Goal: Task Accomplishment & Management: Manage account settings

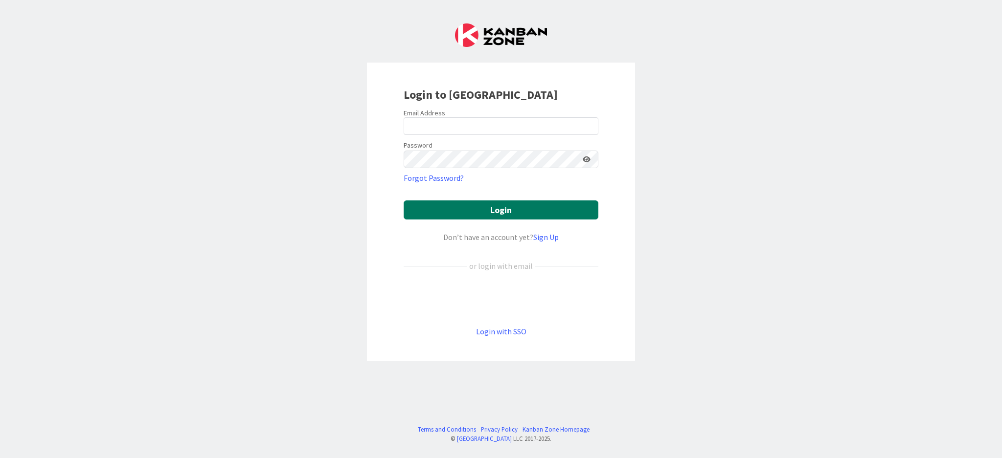
click at [521, 210] on button "Login" at bounding box center [501, 210] width 195 height 19
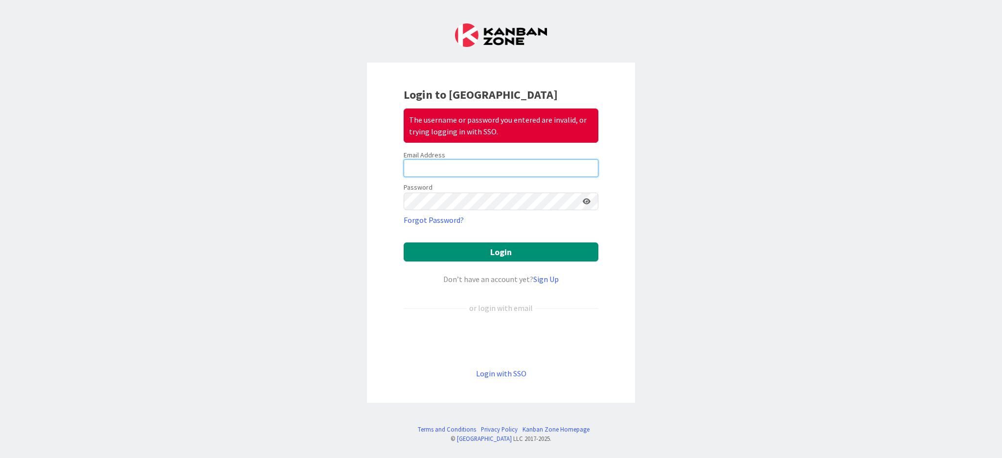
click at [527, 175] on input "email" at bounding box center [501, 169] width 195 height 18
type input "[EMAIL_ADDRESS][DOMAIN_NAME]"
click at [404, 243] on button "Login" at bounding box center [501, 252] width 195 height 19
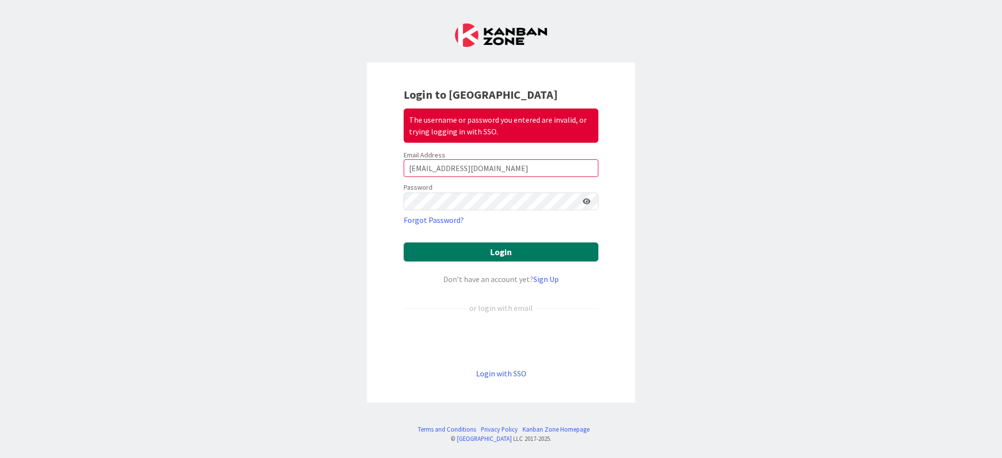
click at [542, 252] on button "Login" at bounding box center [501, 252] width 195 height 19
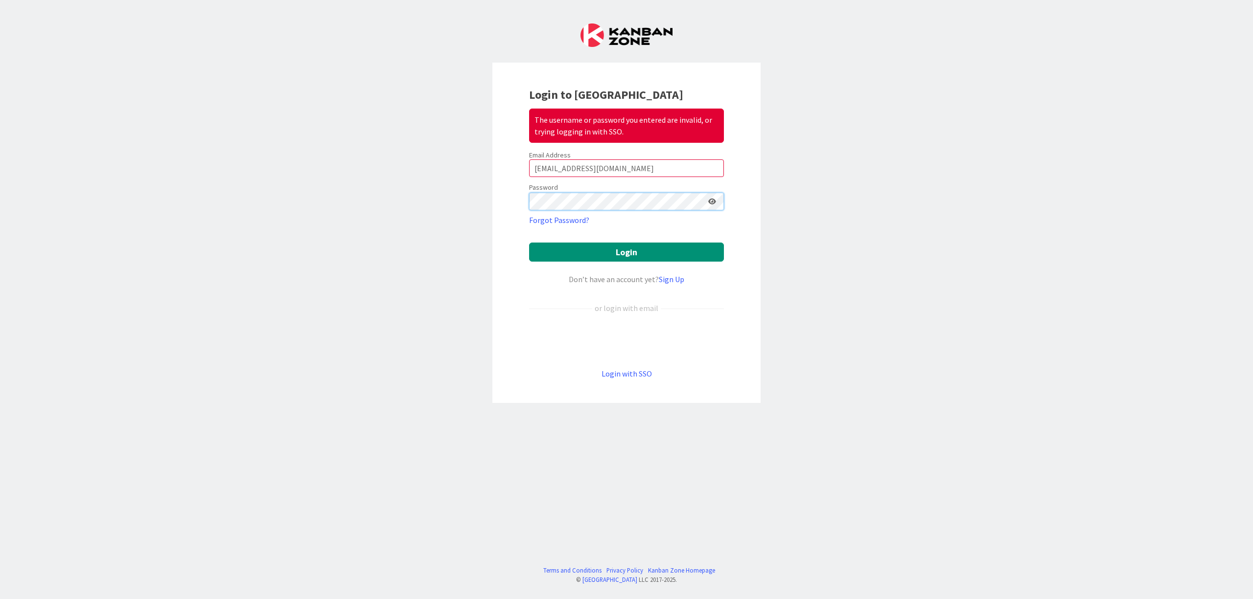
click at [529, 243] on button "Login" at bounding box center [626, 252] width 195 height 19
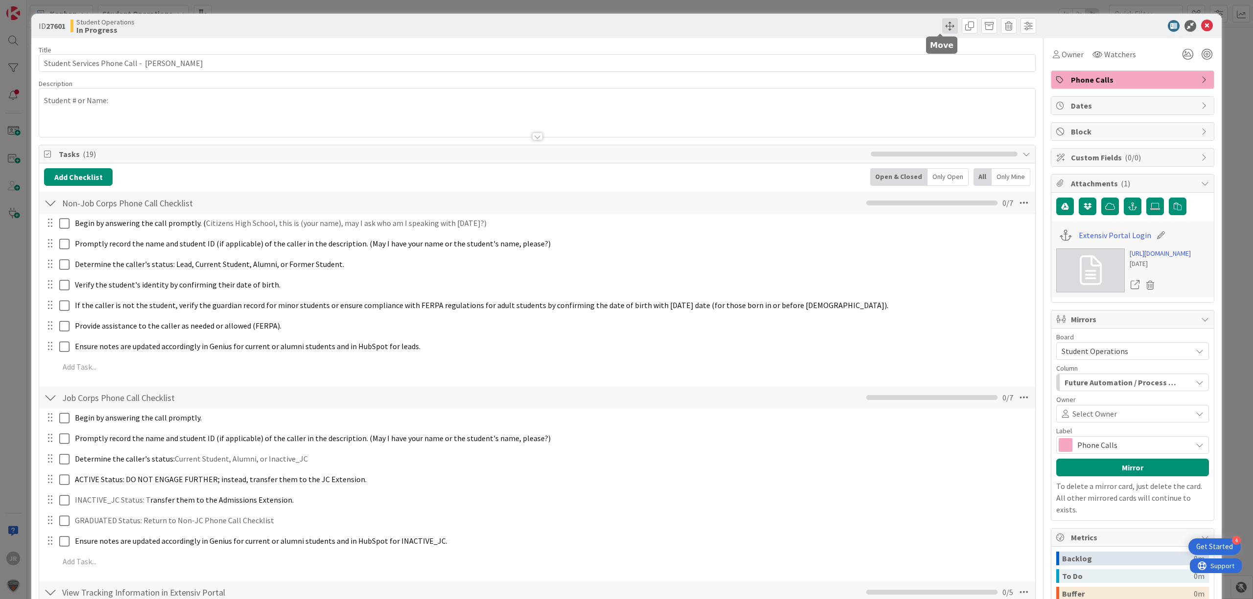
click at [942, 22] on span at bounding box center [950, 26] width 16 height 16
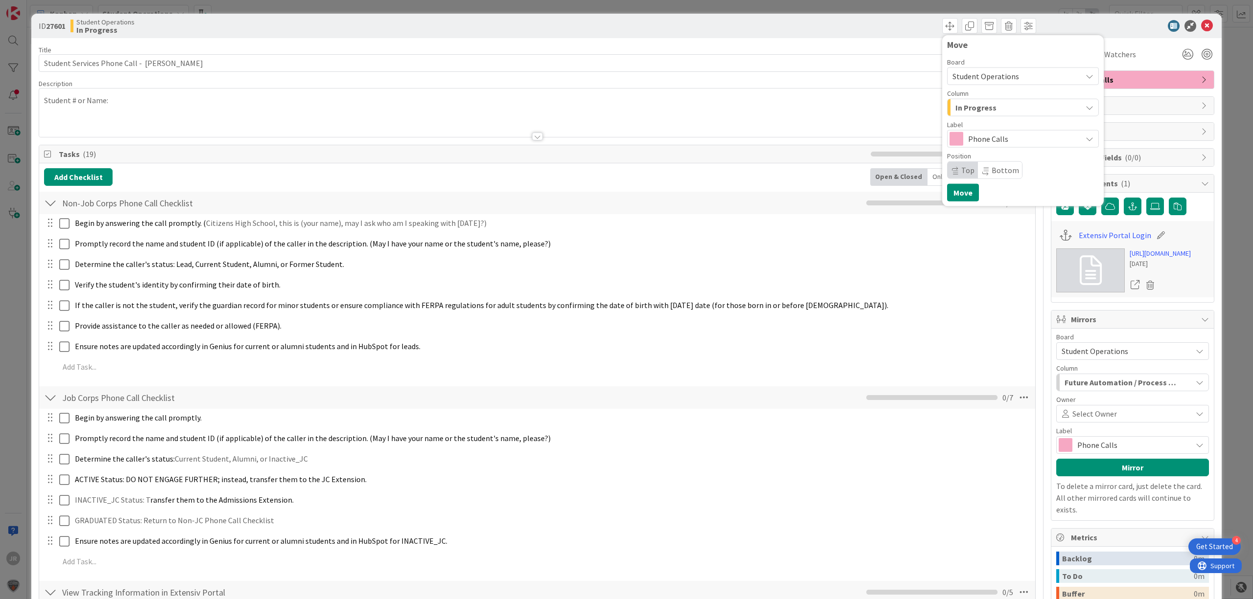
click at [956, 107] on span "In Progress" at bounding box center [975, 107] width 41 height 13
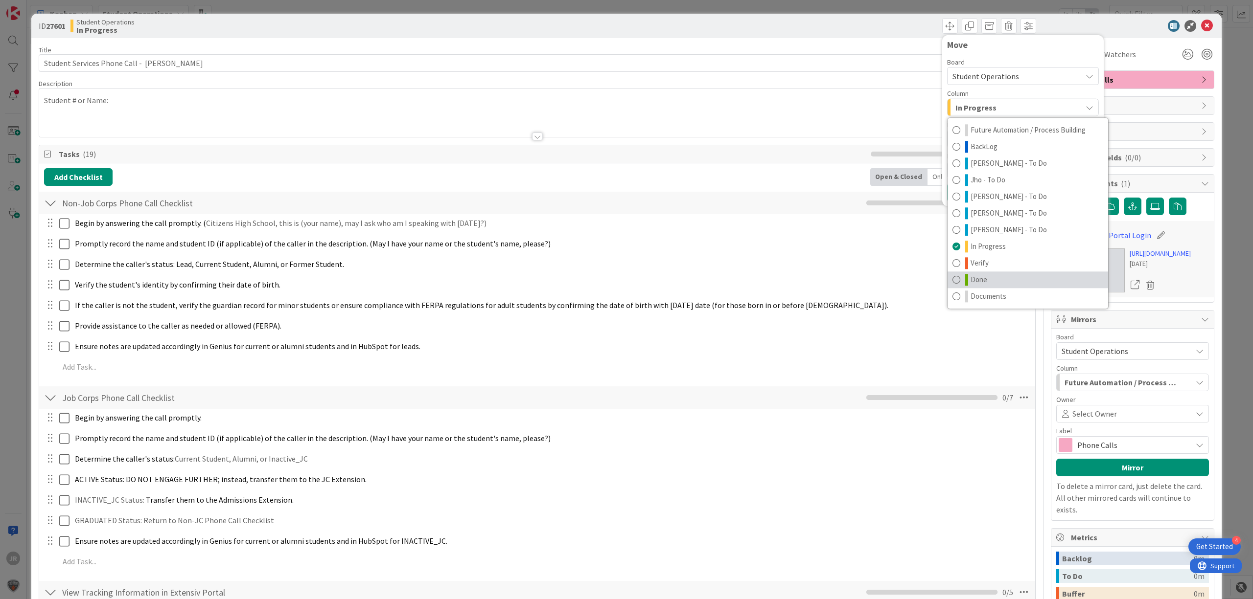
click at [986, 282] on link "Done" at bounding box center [1027, 280] width 160 height 17
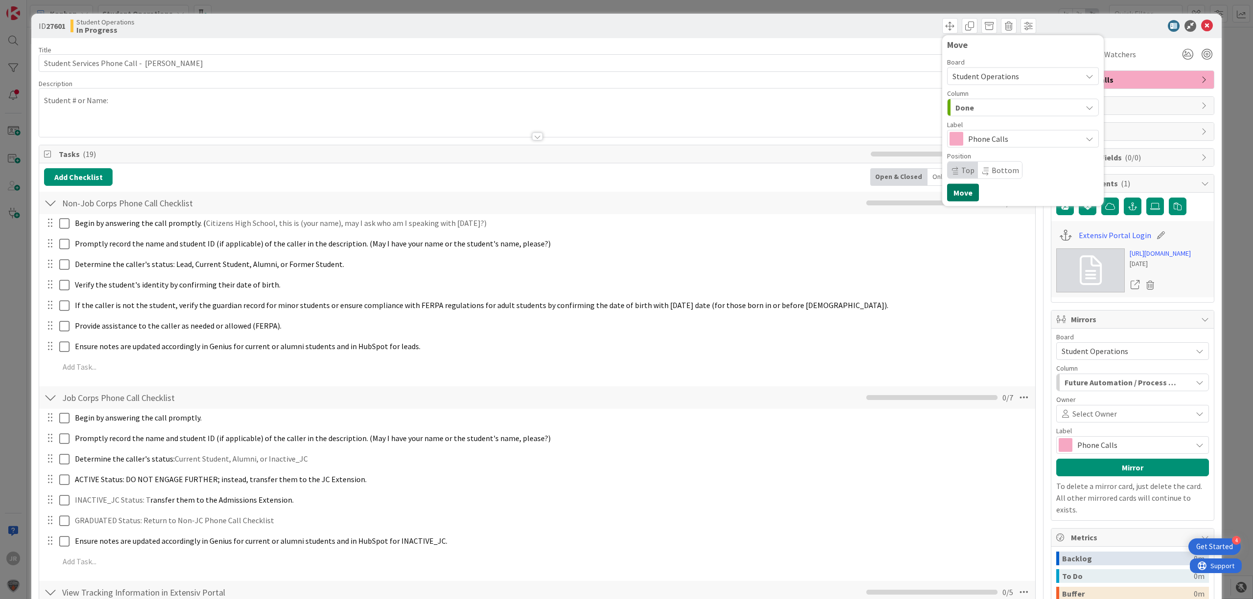
click at [947, 198] on button "Move" at bounding box center [963, 193] width 32 height 18
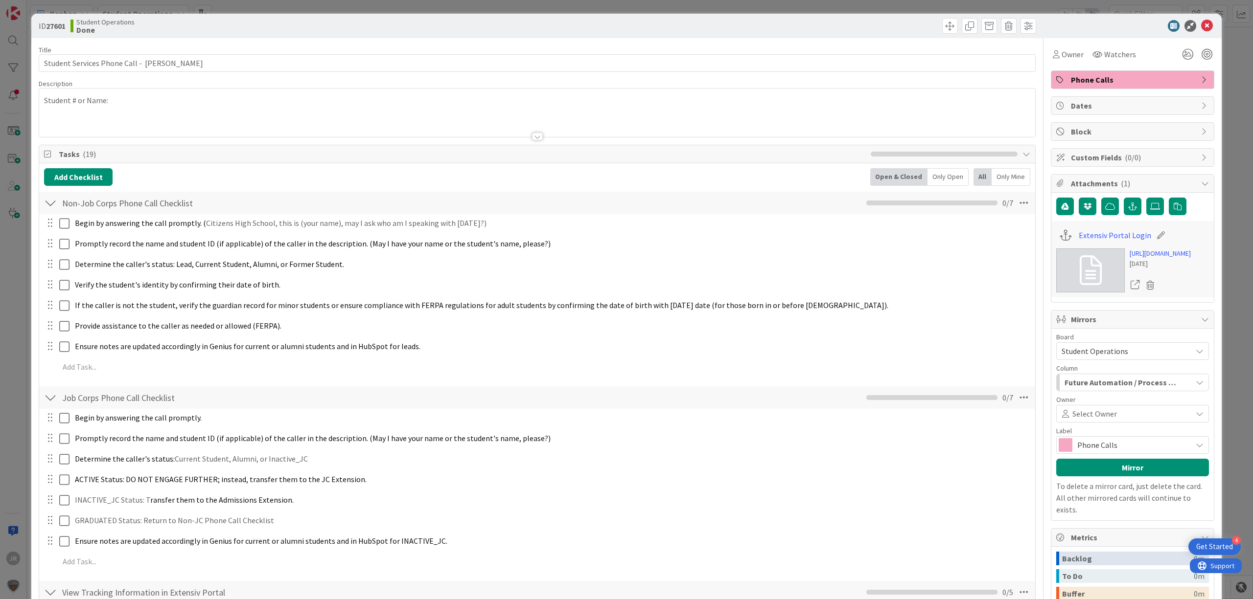
click at [1002, 55] on span "Owner" at bounding box center [1072, 54] width 22 height 12
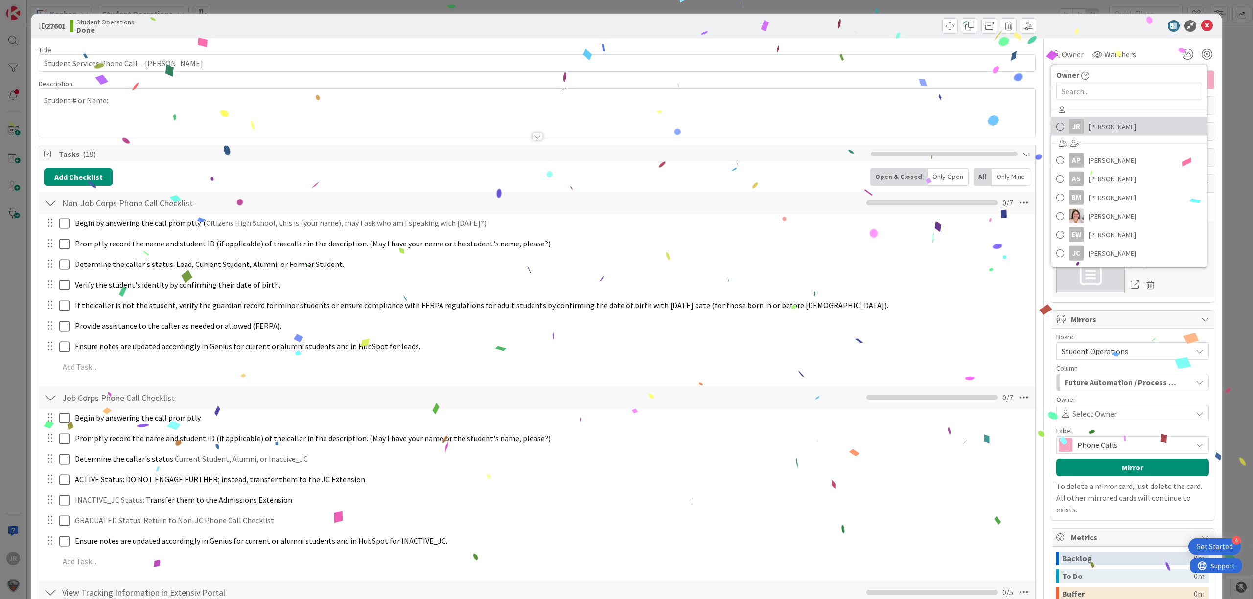
drag, startPoint x: 1087, startPoint y: 134, endPoint x: 1006, endPoint y: 104, distance: 86.1
click at [1002, 134] on link "JR [PERSON_NAME]" at bounding box center [1129, 126] width 156 height 19
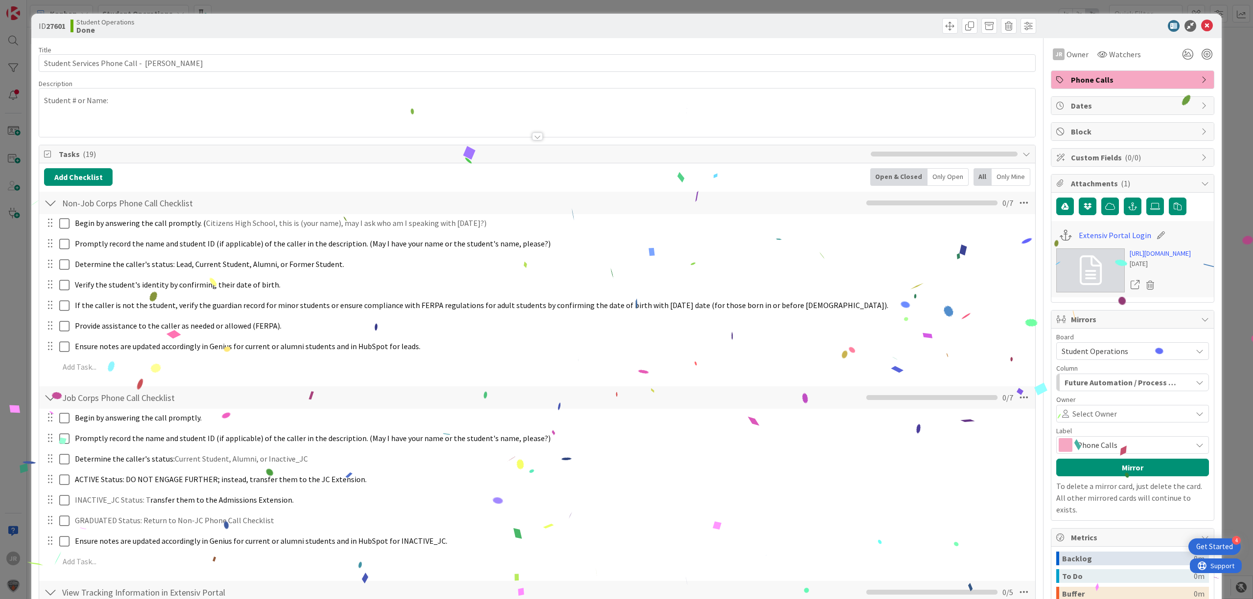
click at [885, 4] on div "ID 27601 Student Operations Done Move Move Title 43 / 128 Student Services Phon…" at bounding box center [626, 299] width 1253 height 599
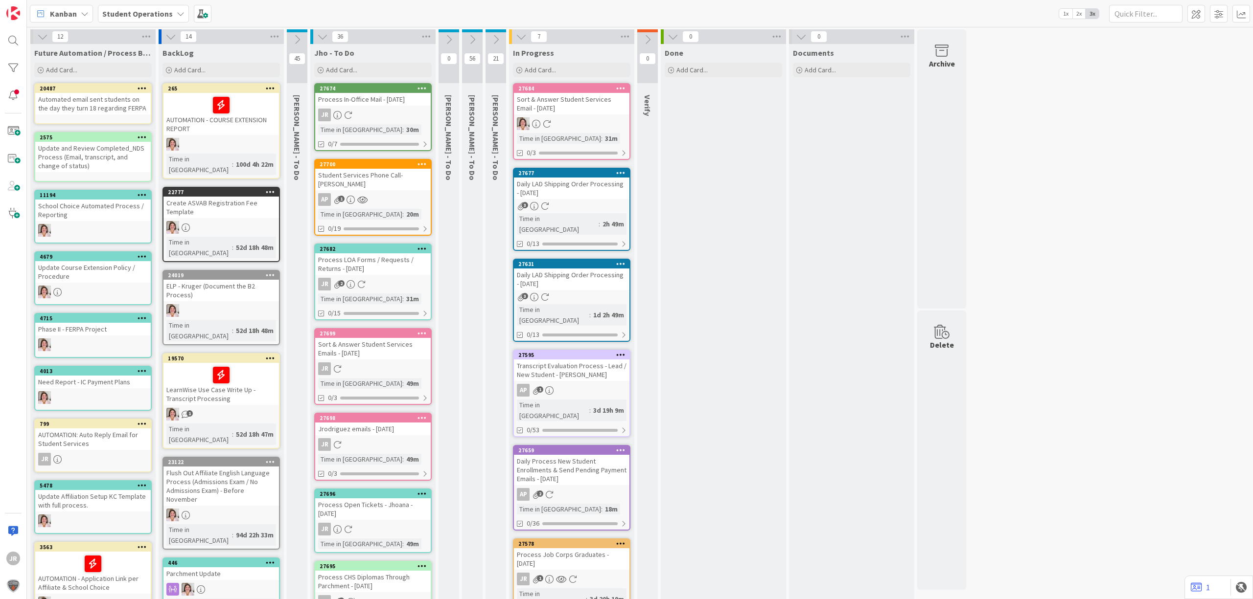
click at [661, 177] on div "Done Add Card..." at bounding box center [723, 503] width 125 height 918
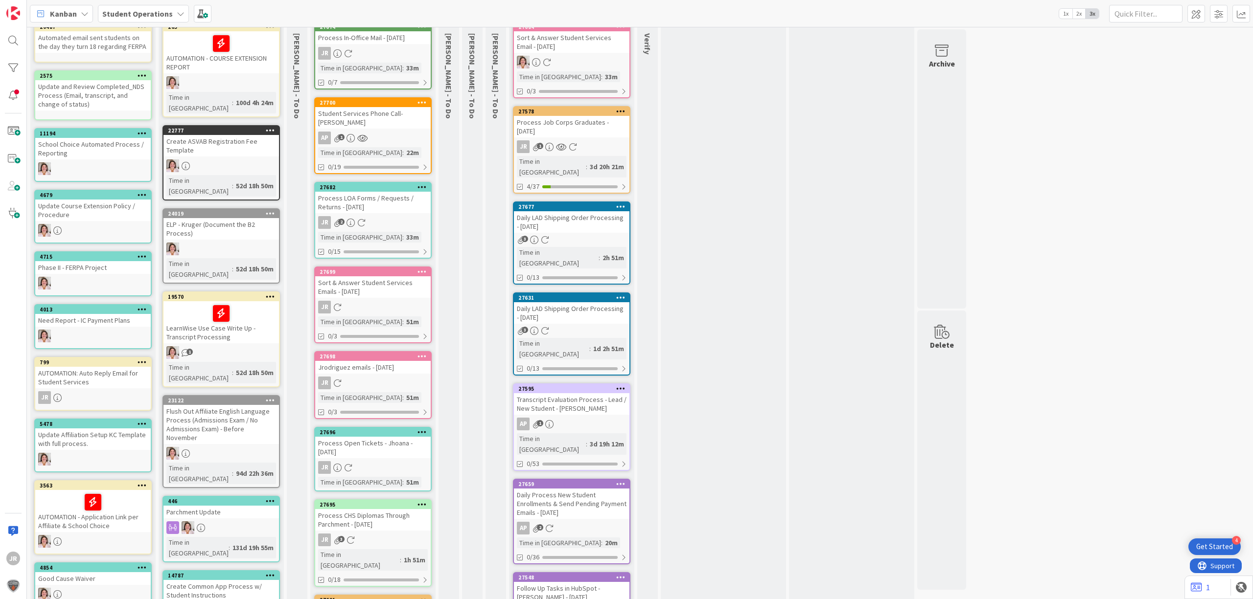
scroll to position [65, 0]
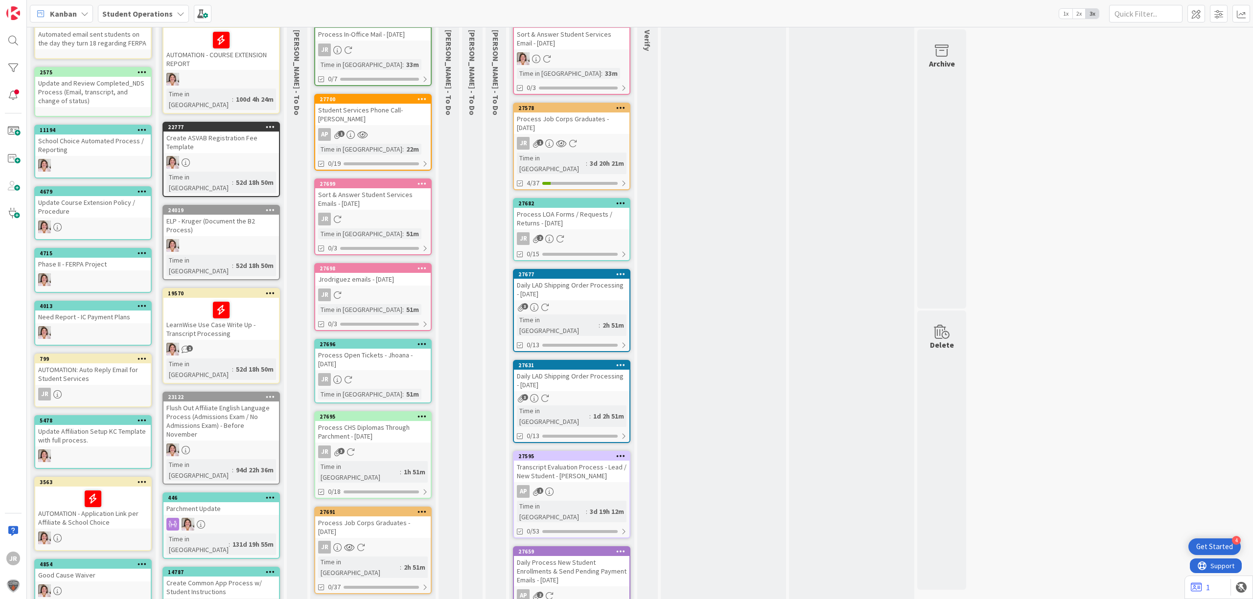
click at [613, 119] on div "Process Job Corps Graduates - [DATE]" at bounding box center [571, 124] width 115 height 22
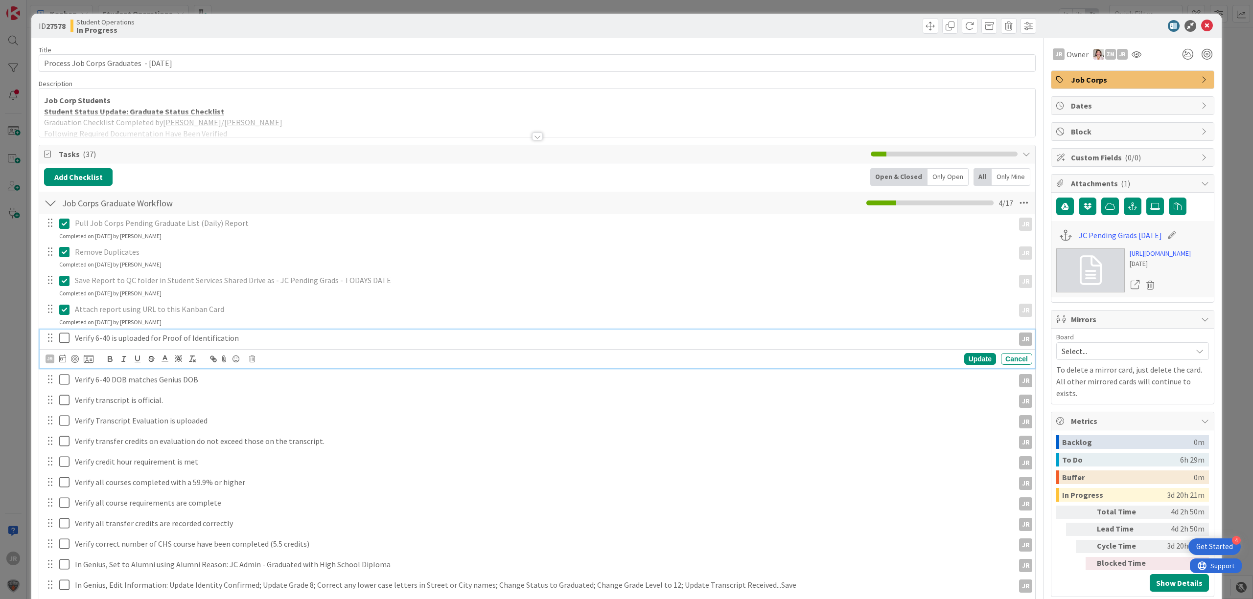
drag, startPoint x: 62, startPoint y: 341, endPoint x: 72, endPoint y: 366, distance: 28.1
click at [62, 341] on icon at bounding box center [66, 338] width 15 height 12
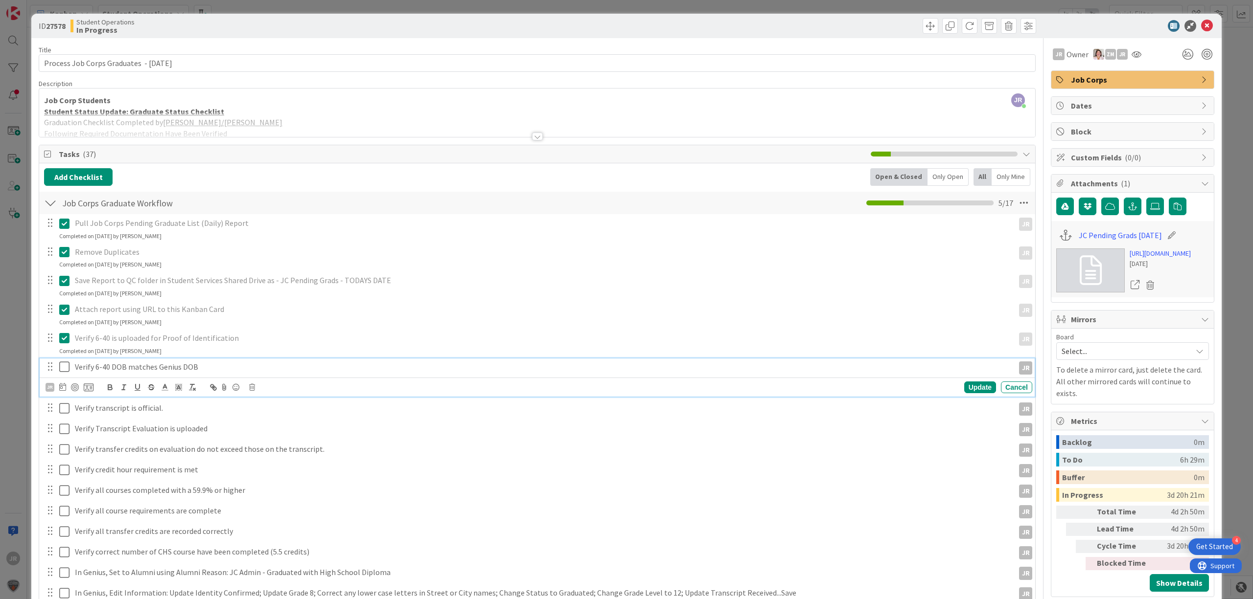
click at [66, 370] on icon at bounding box center [66, 367] width 15 height 12
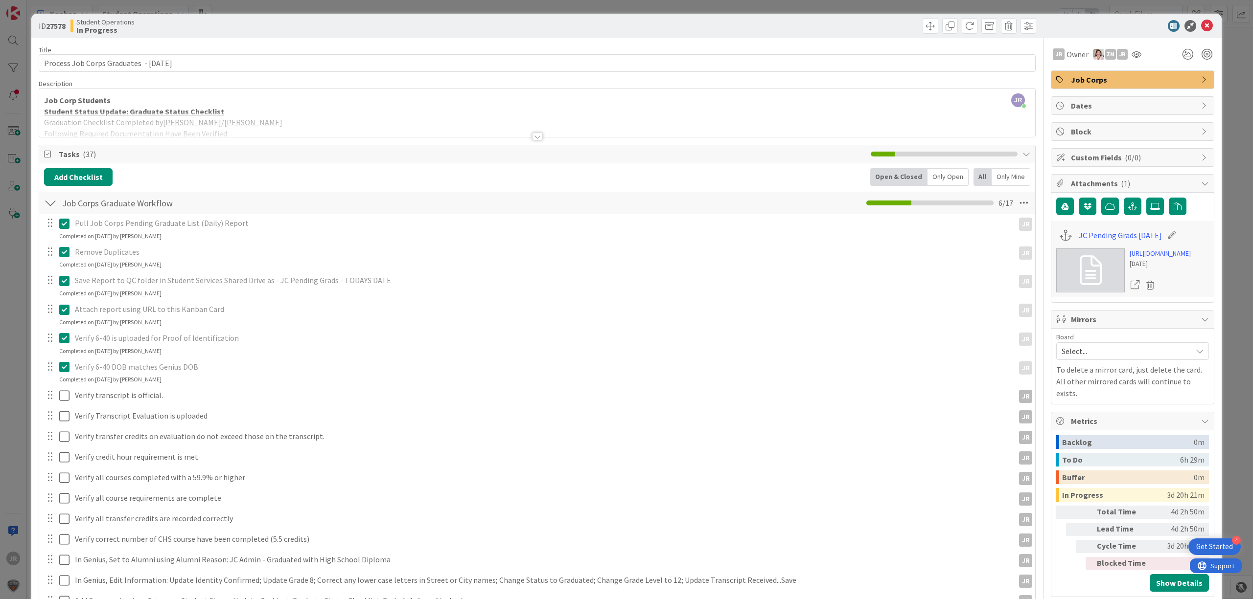
click at [66, 399] on icon at bounding box center [66, 396] width 15 height 12
click at [64, 422] on icon at bounding box center [66, 416] width 15 height 12
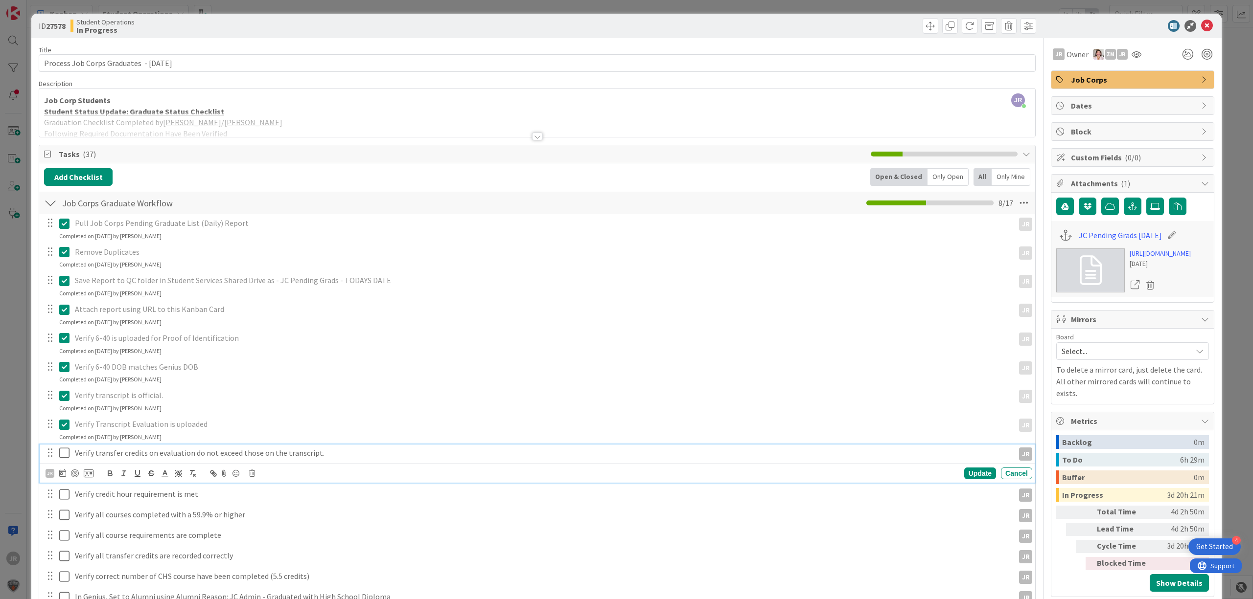
click at [61, 459] on icon at bounding box center [66, 453] width 15 height 12
click at [64, 482] on icon at bounding box center [66, 482] width 15 height 12
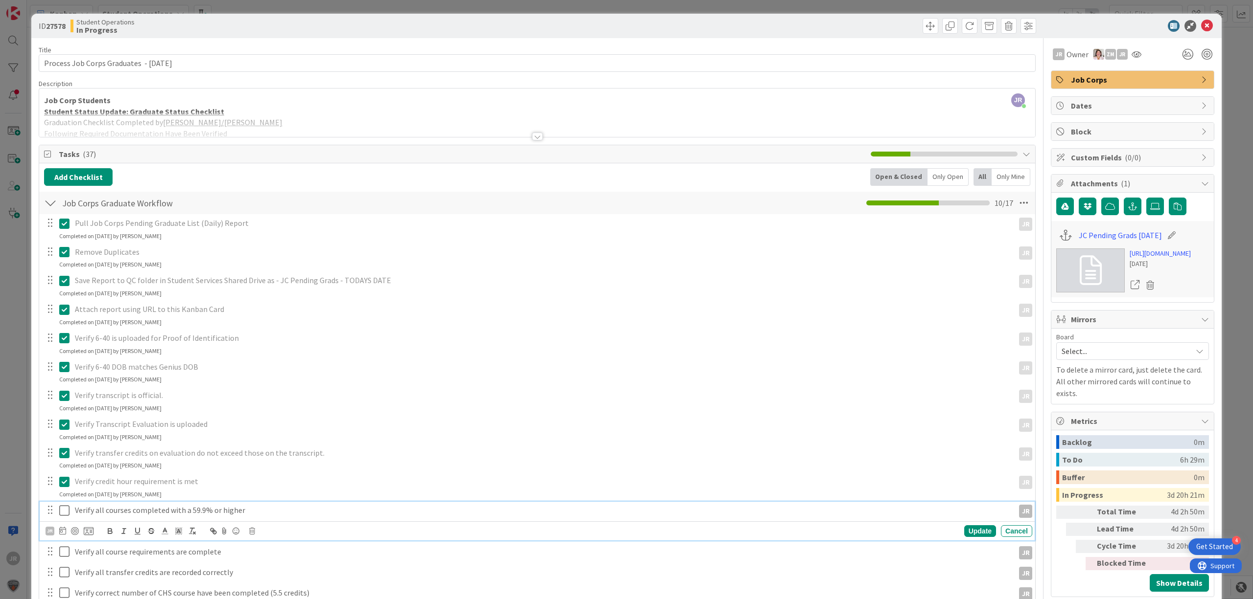
click at [68, 515] on icon at bounding box center [66, 511] width 15 height 12
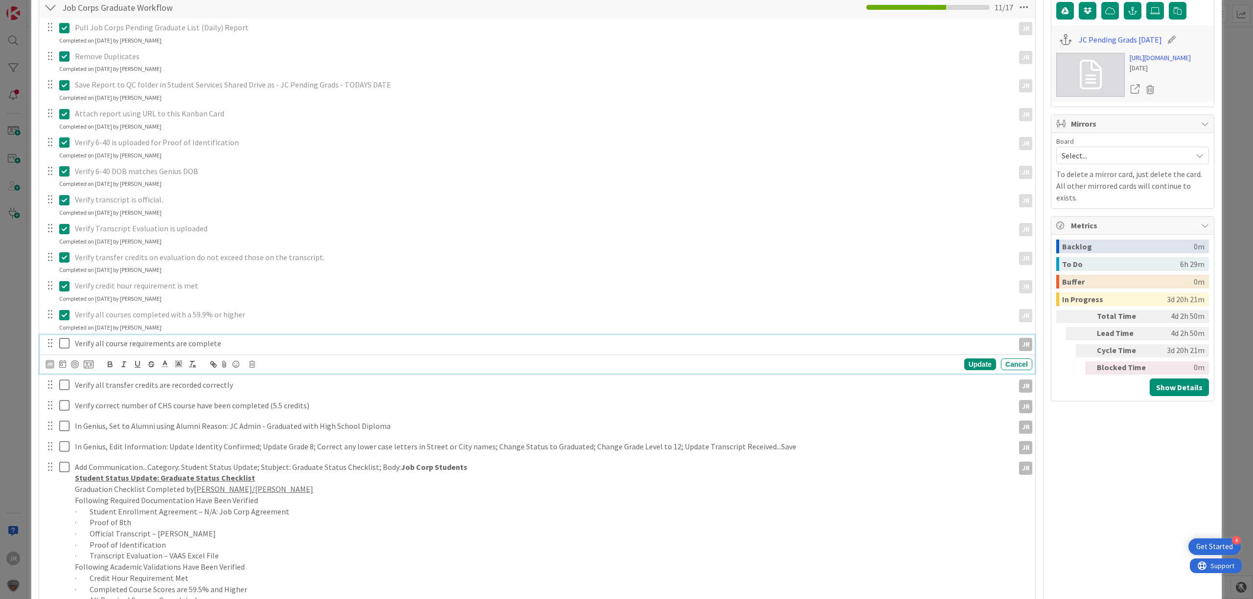
click at [67, 341] on icon at bounding box center [66, 344] width 15 height 12
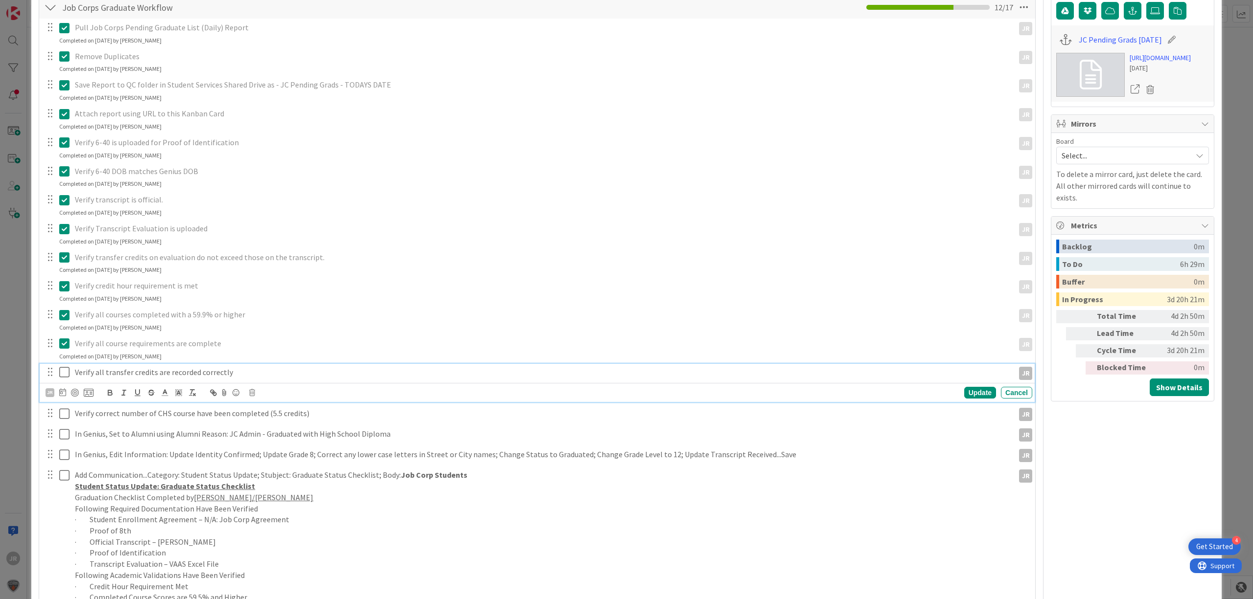
click at [64, 371] on icon at bounding box center [66, 372] width 15 height 12
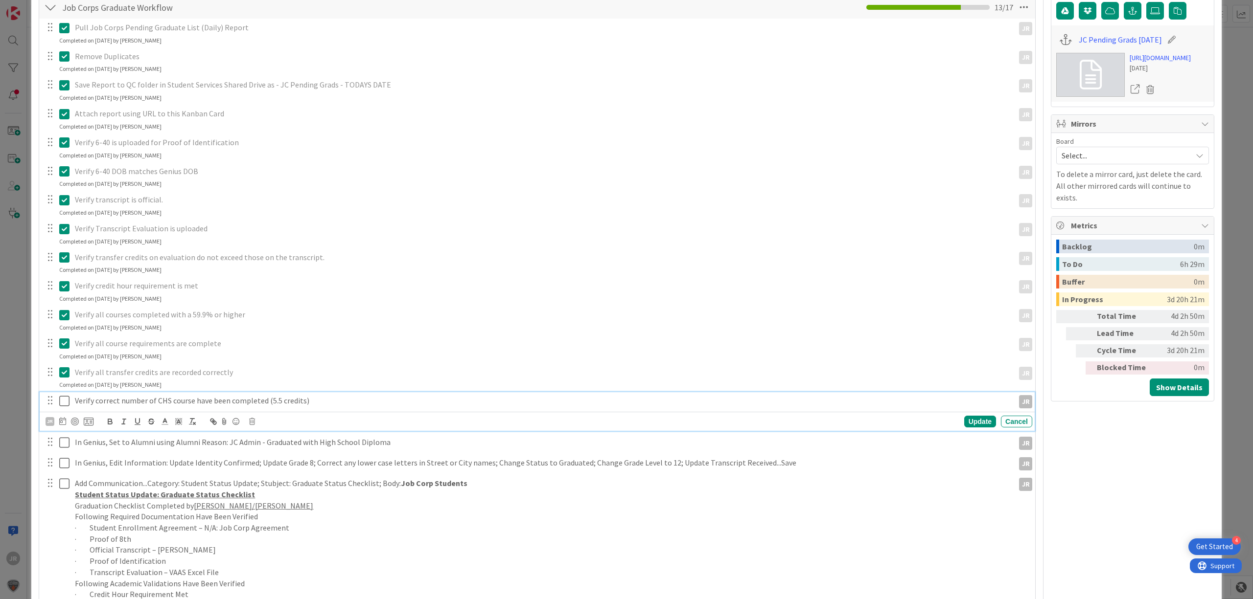
click at [62, 399] on icon at bounding box center [66, 401] width 15 height 12
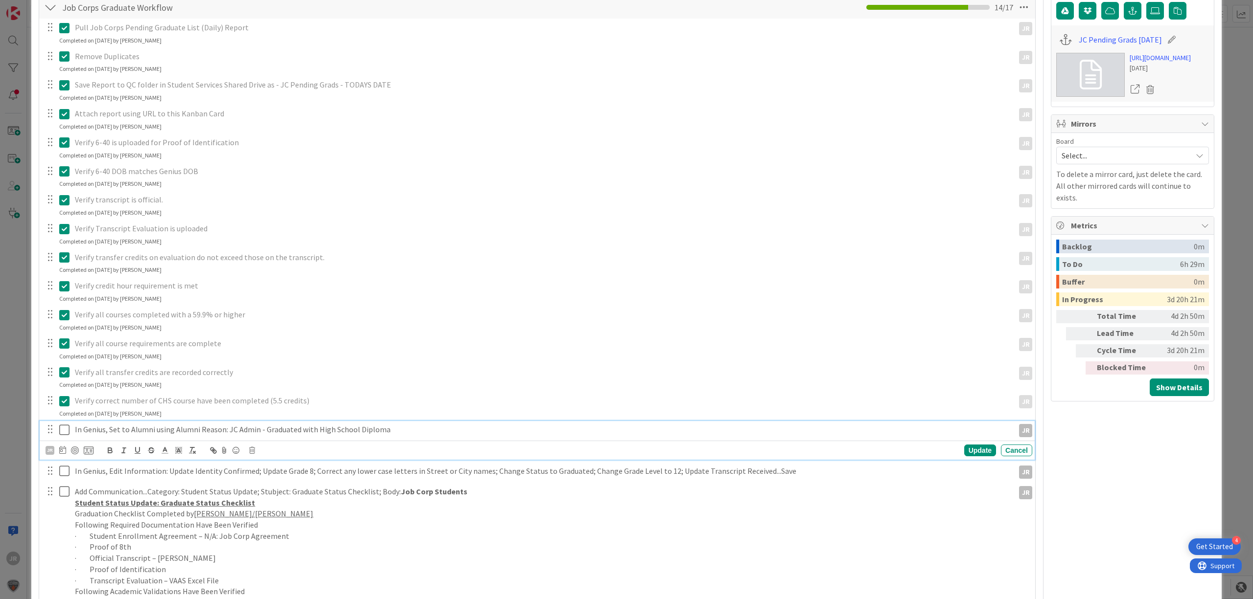
click at [66, 425] on icon at bounding box center [66, 430] width 15 height 12
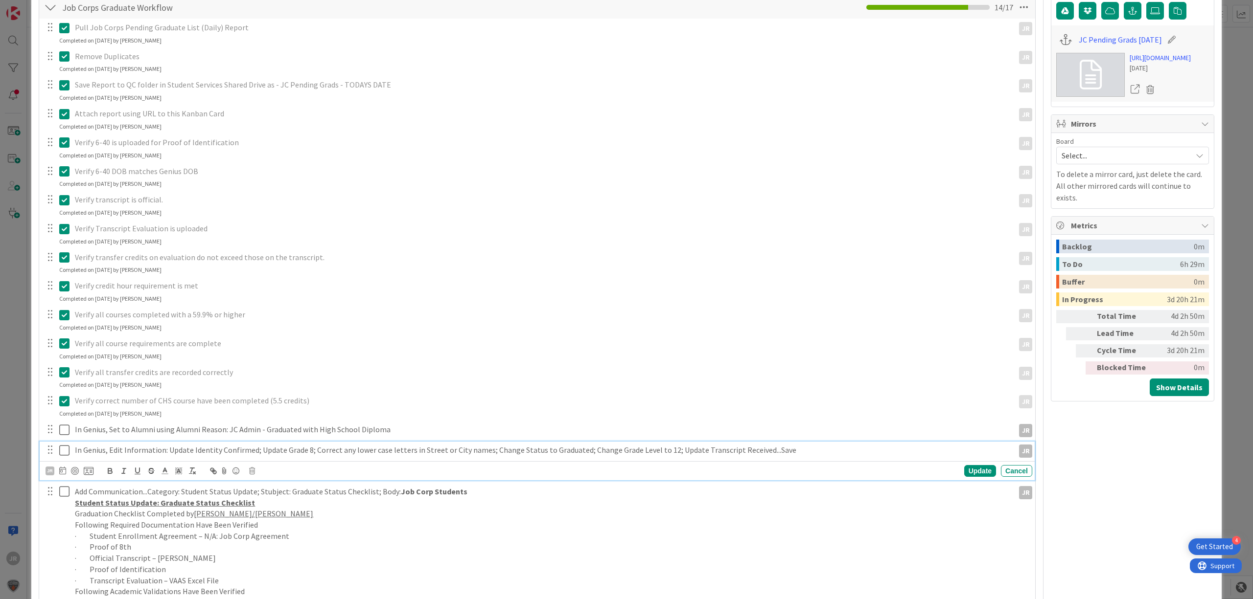
click at [66, 456] on icon at bounding box center [66, 451] width 15 height 12
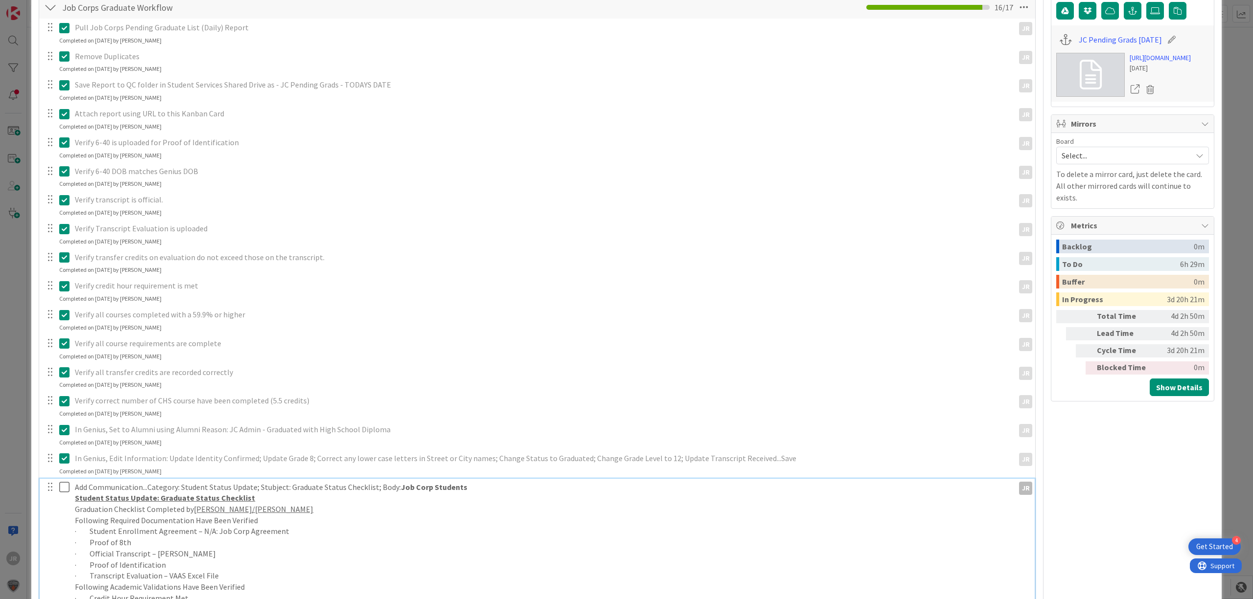
click at [64, 490] on icon at bounding box center [66, 487] width 15 height 12
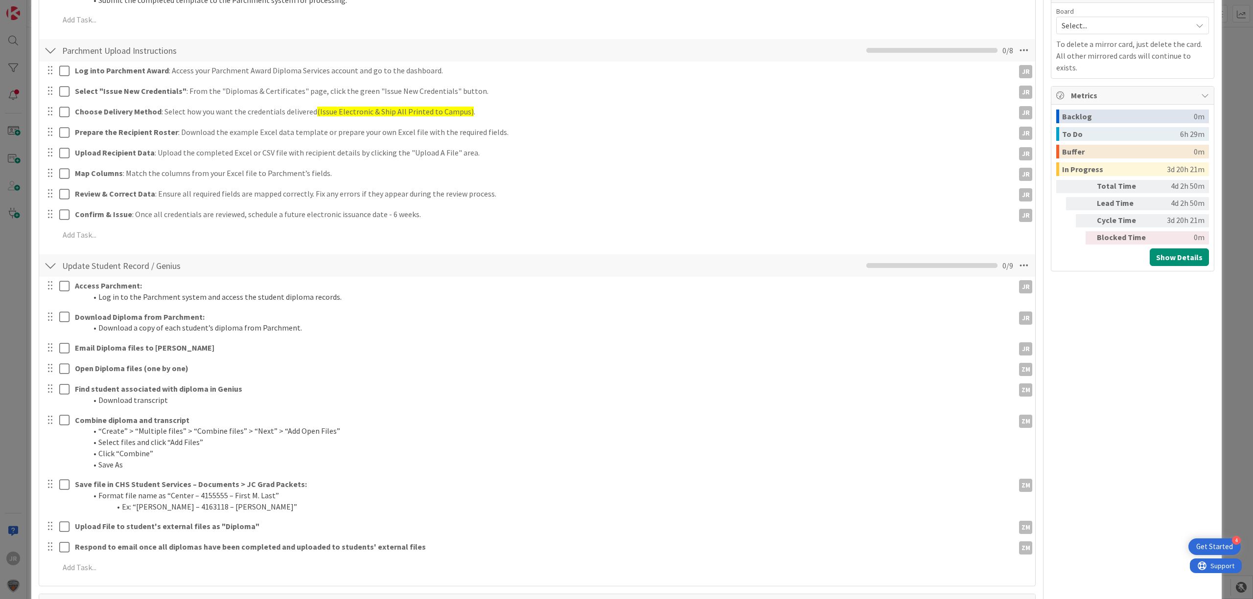
scroll to position [0, 0]
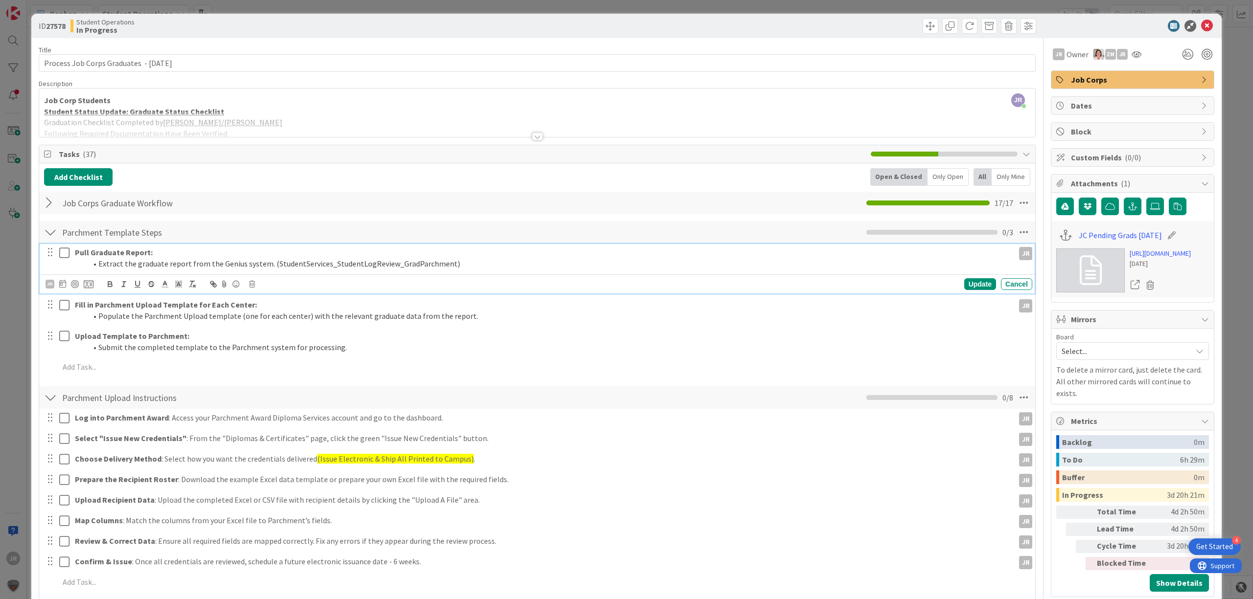
click at [66, 255] on icon at bounding box center [66, 253] width 15 height 12
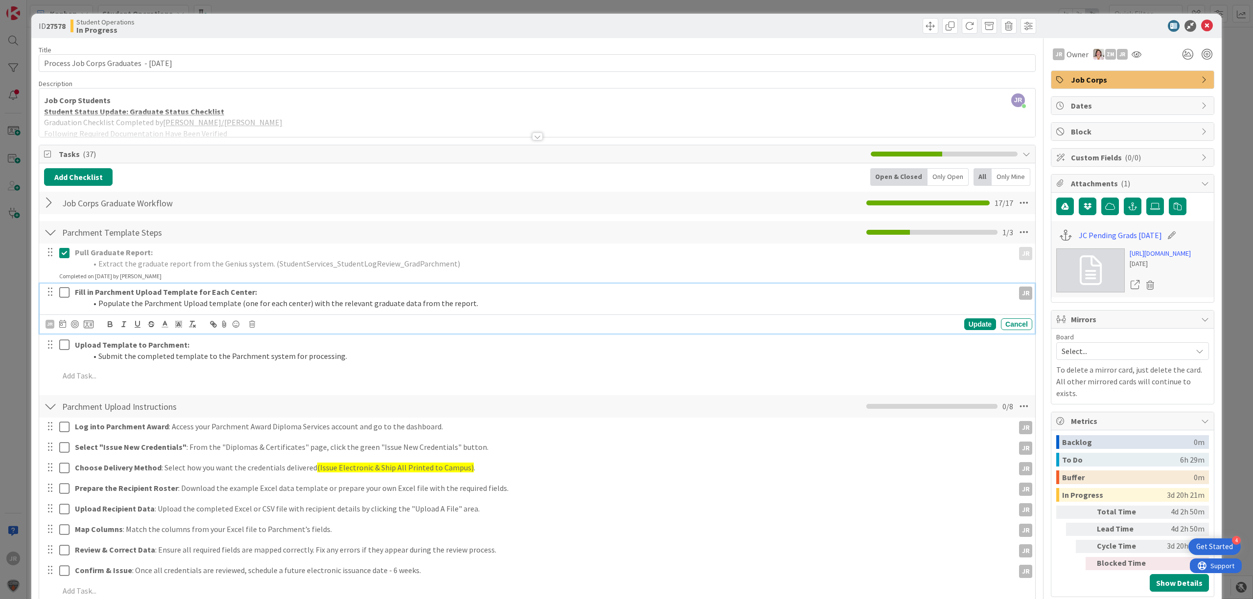
click at [66, 291] on icon at bounding box center [66, 293] width 15 height 12
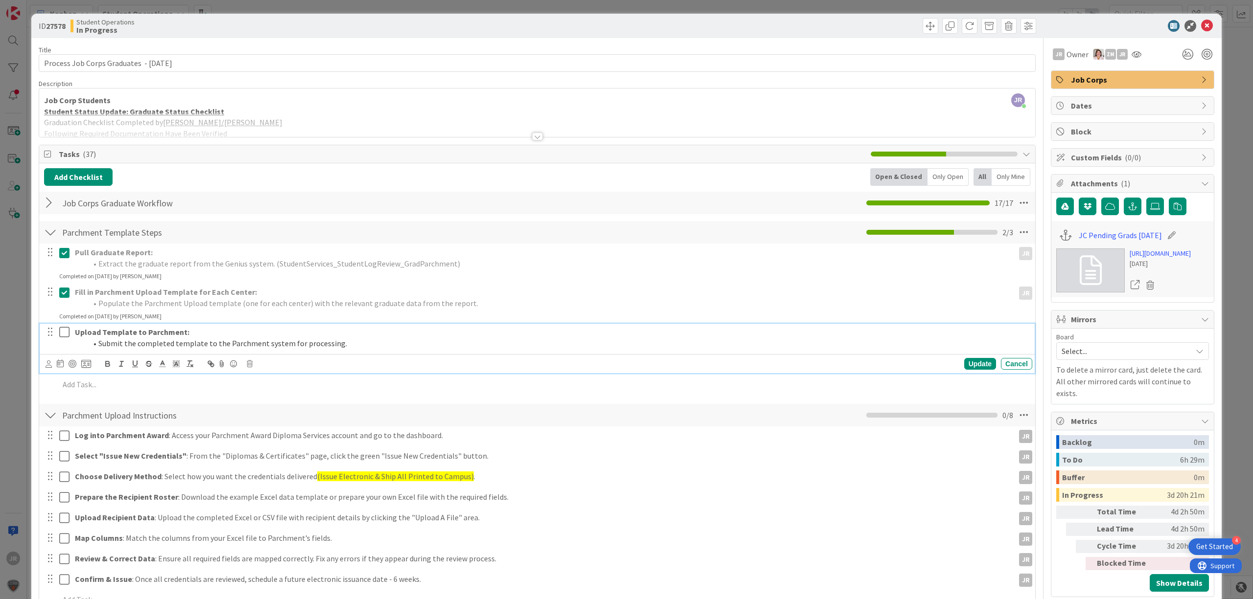
click at [65, 338] on icon at bounding box center [66, 332] width 15 height 12
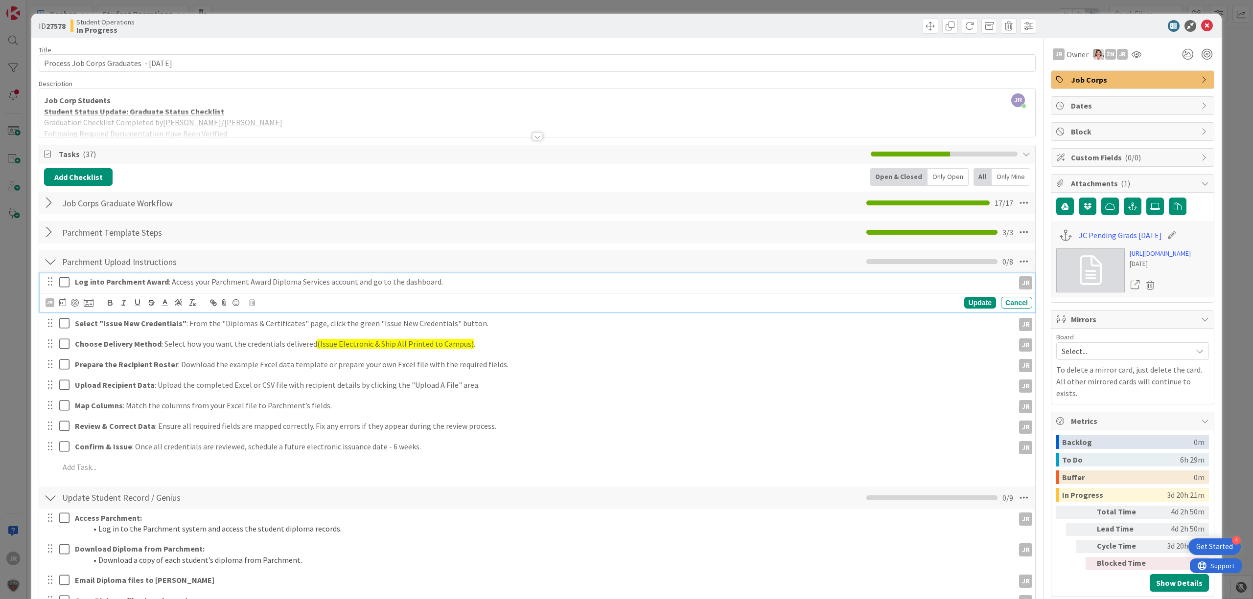
click at [62, 281] on icon at bounding box center [66, 282] width 15 height 12
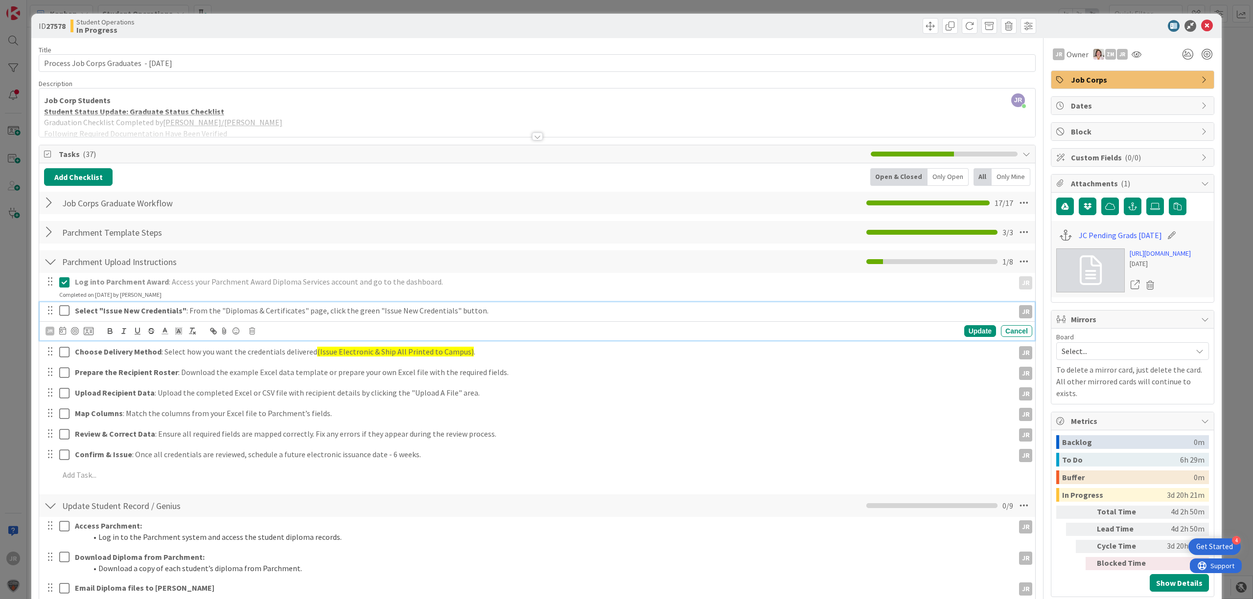
click at [63, 311] on icon at bounding box center [66, 311] width 15 height 12
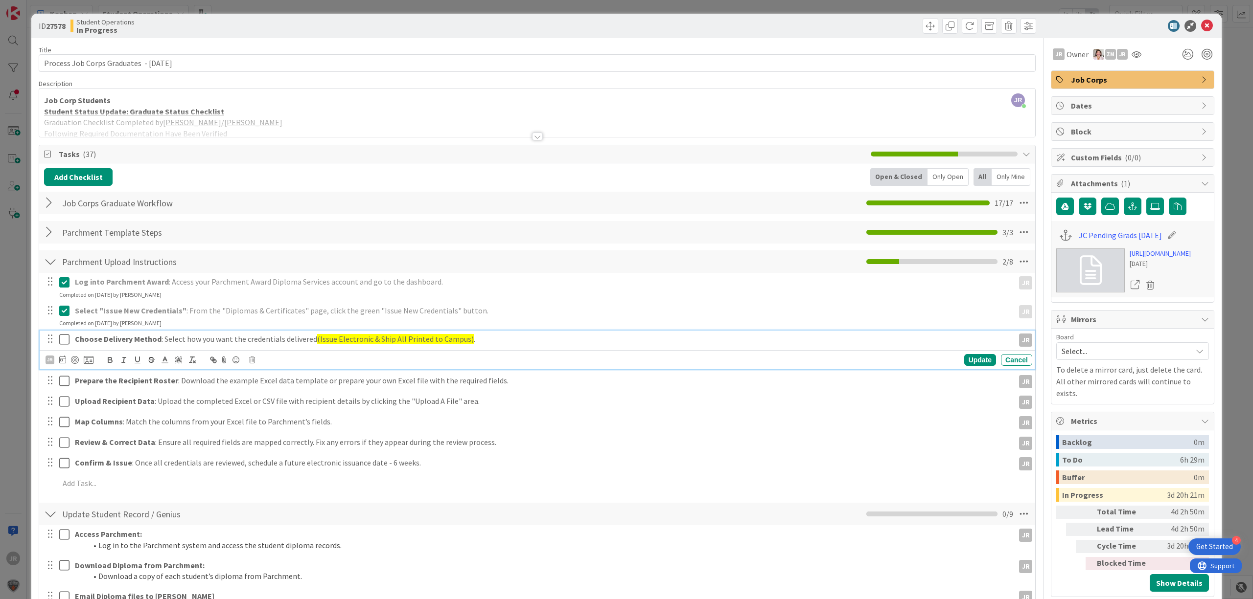
click at [67, 341] on icon at bounding box center [66, 340] width 15 height 12
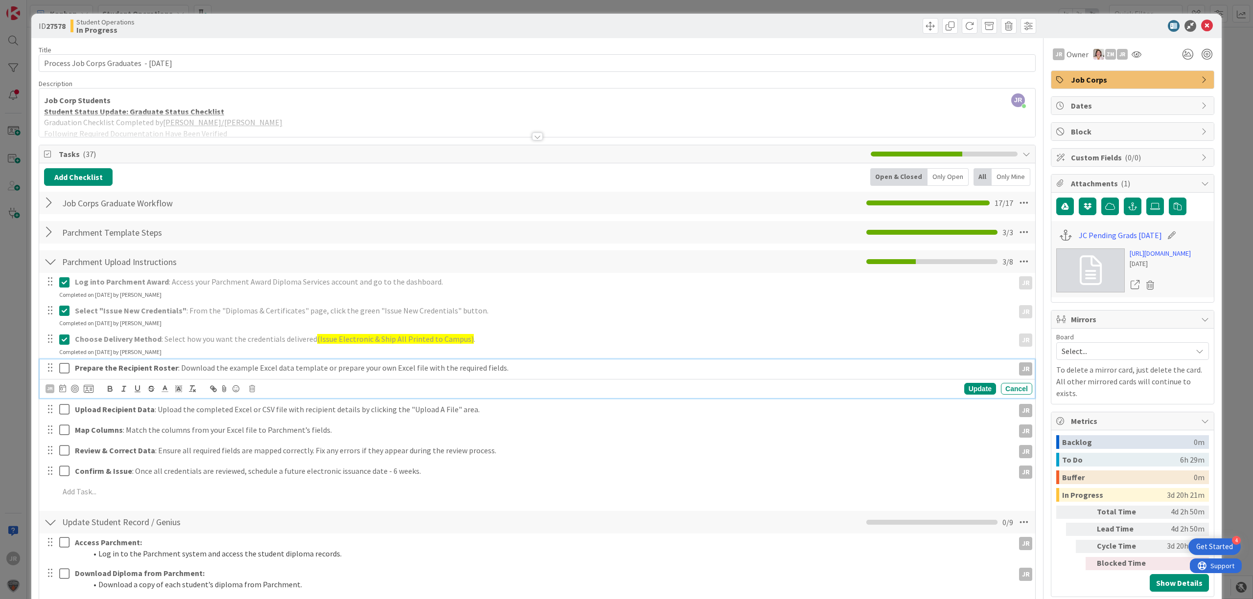
click at [67, 366] on icon at bounding box center [66, 369] width 15 height 12
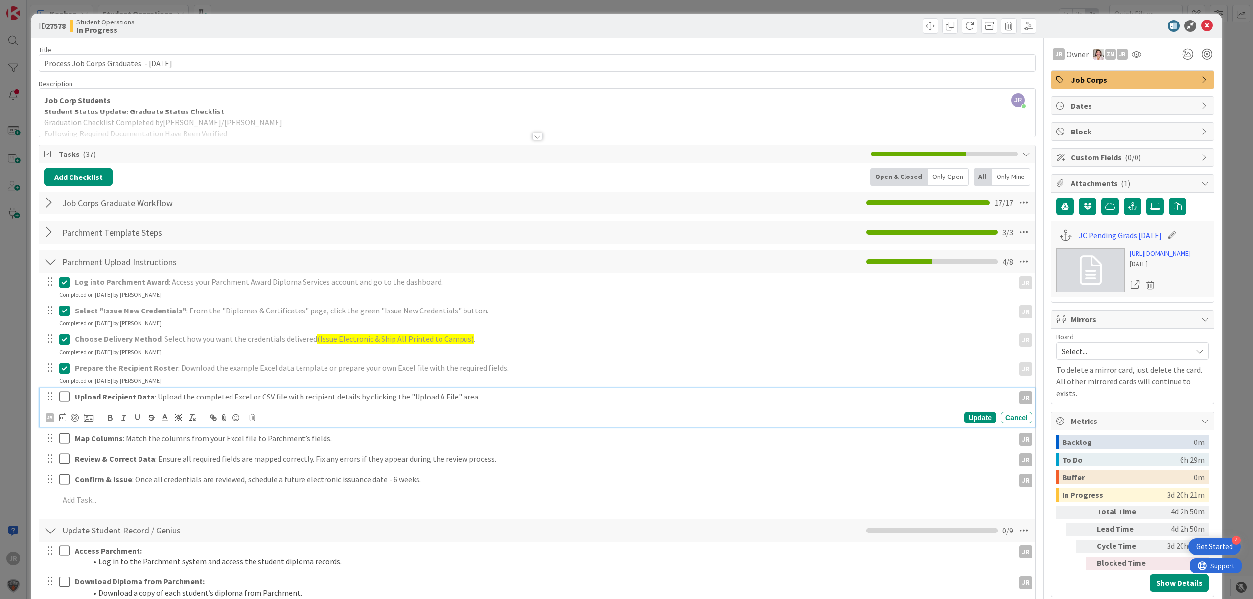
click at [65, 399] on icon at bounding box center [66, 397] width 15 height 12
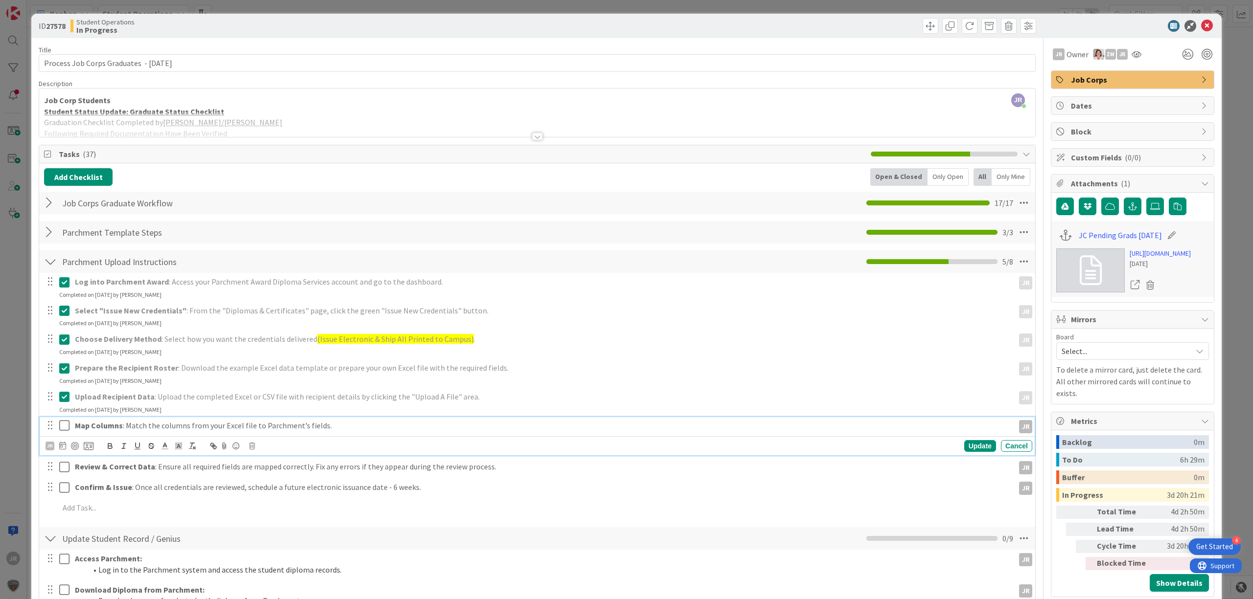
click at [63, 428] on icon at bounding box center [66, 426] width 15 height 12
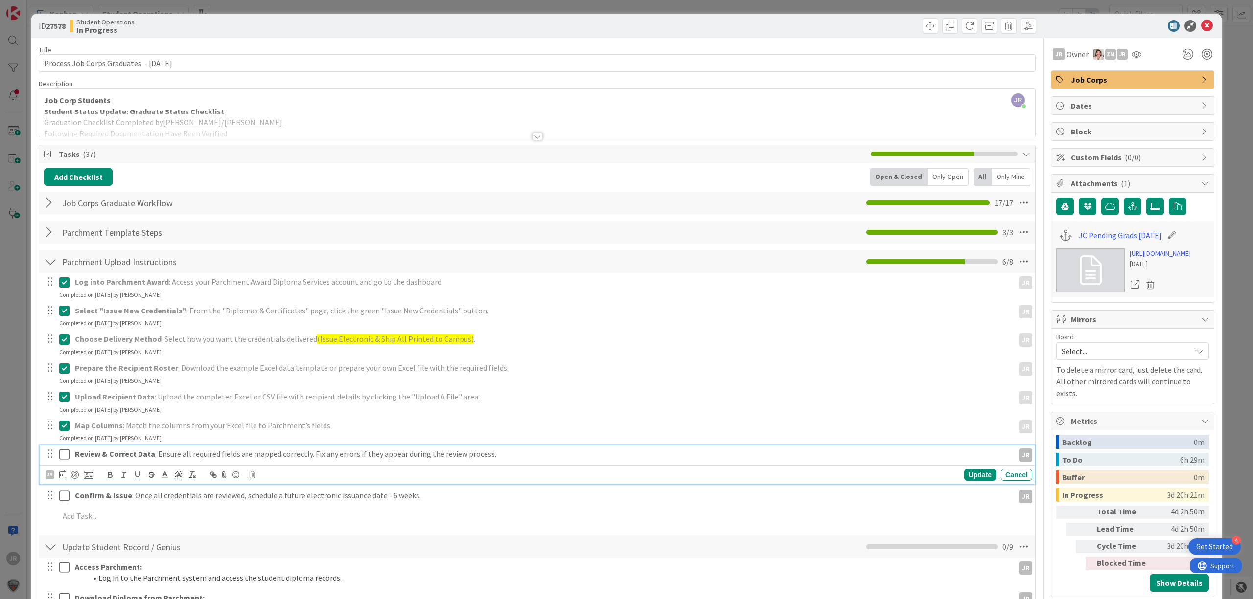
drag, startPoint x: 67, startPoint y: 453, endPoint x: 65, endPoint y: 480, distance: 27.5
click at [67, 456] on icon at bounding box center [66, 455] width 15 height 12
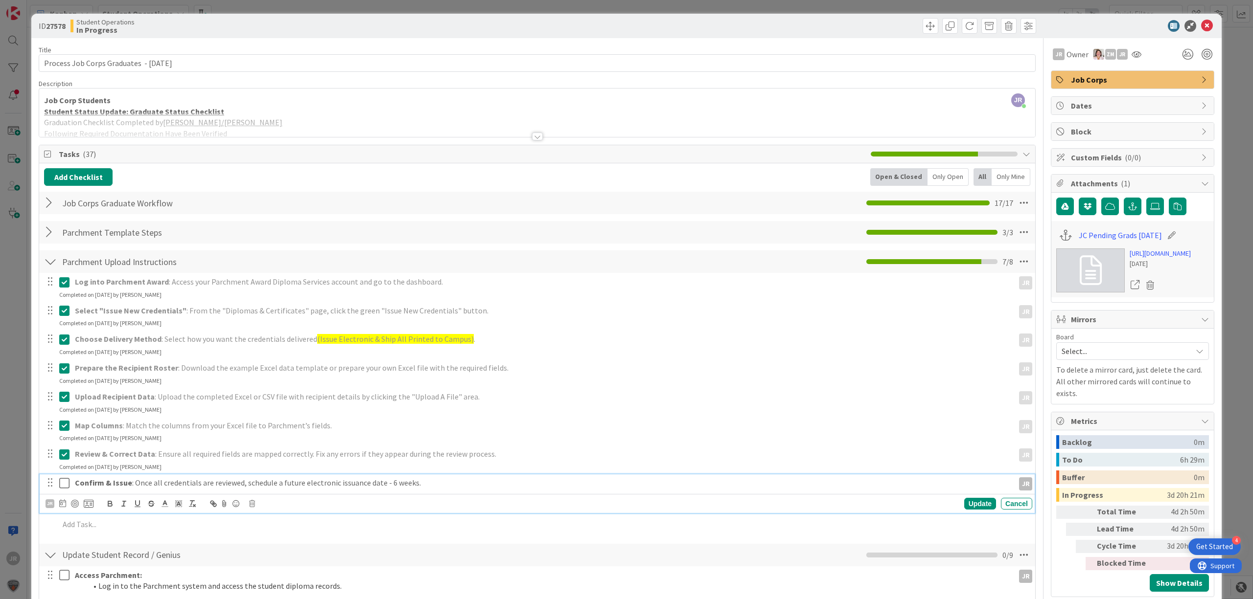
click at [65, 485] on icon at bounding box center [66, 484] width 15 height 12
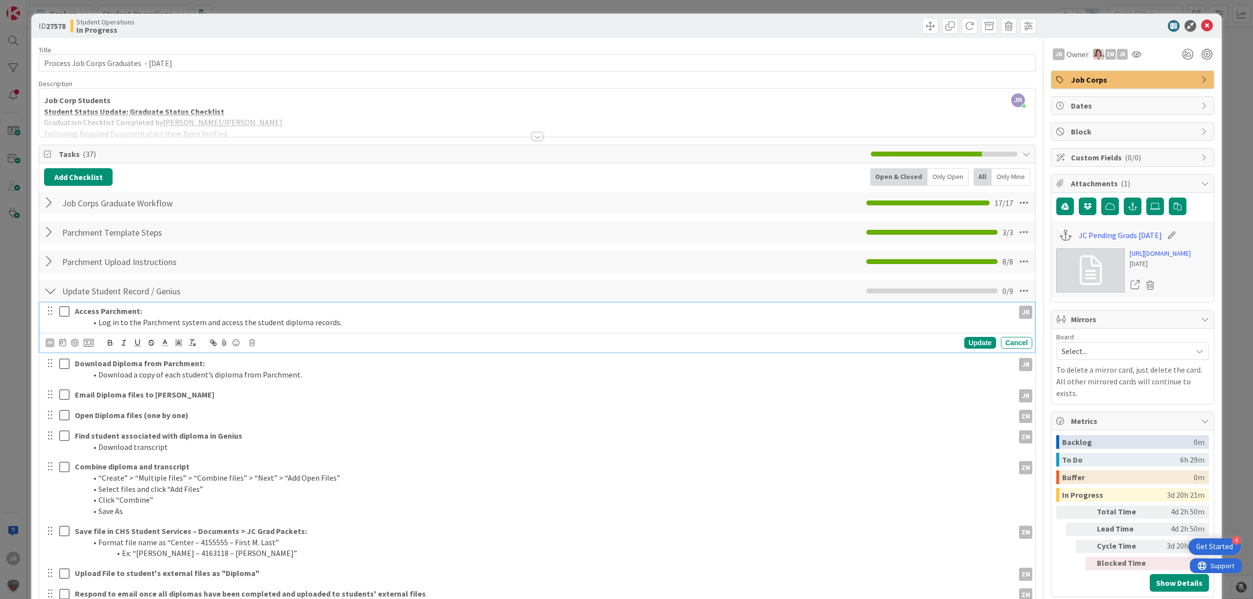
click at [64, 310] on icon at bounding box center [66, 312] width 15 height 12
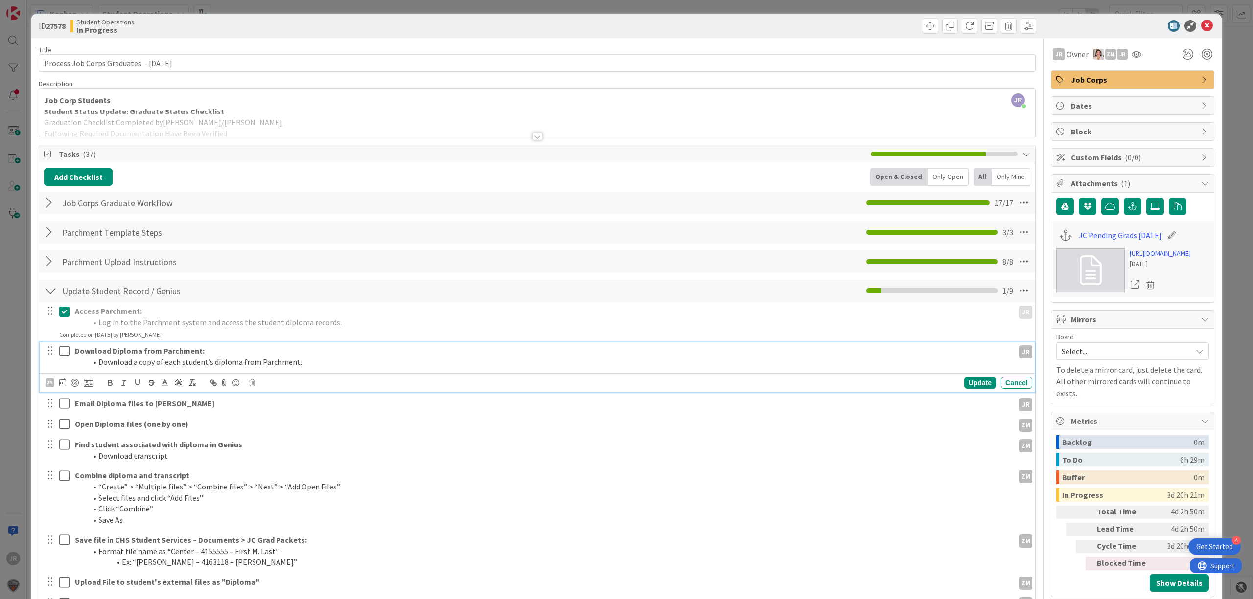
click at [66, 349] on icon at bounding box center [66, 351] width 15 height 12
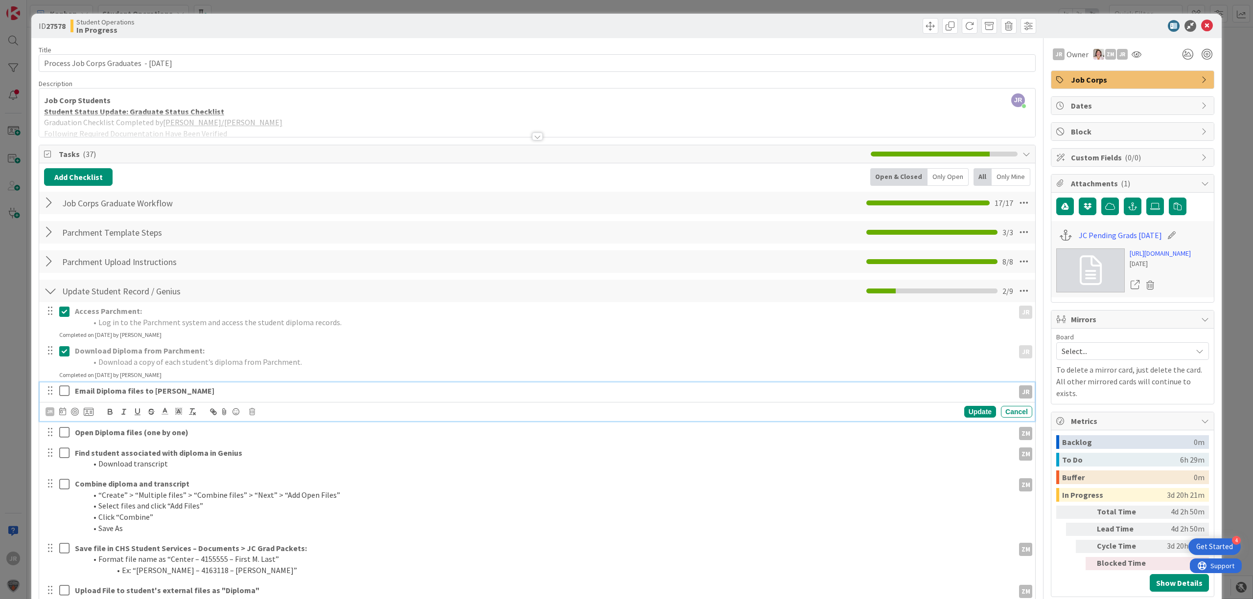
click at [62, 393] on icon at bounding box center [66, 391] width 15 height 12
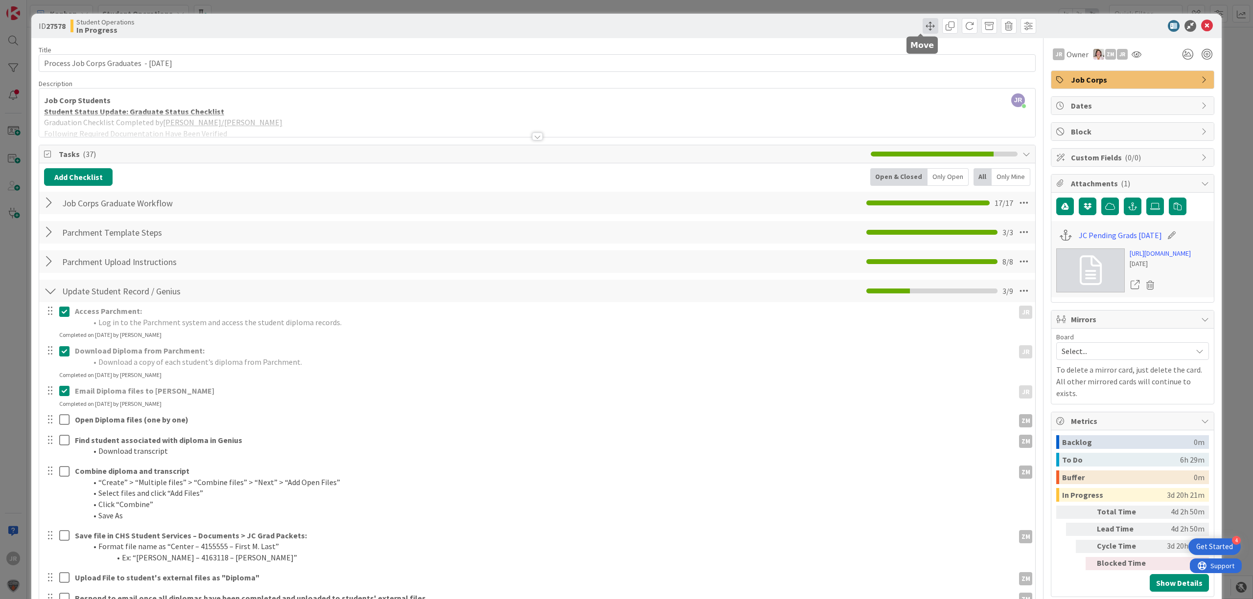
click at [922, 32] on span at bounding box center [930, 26] width 16 height 16
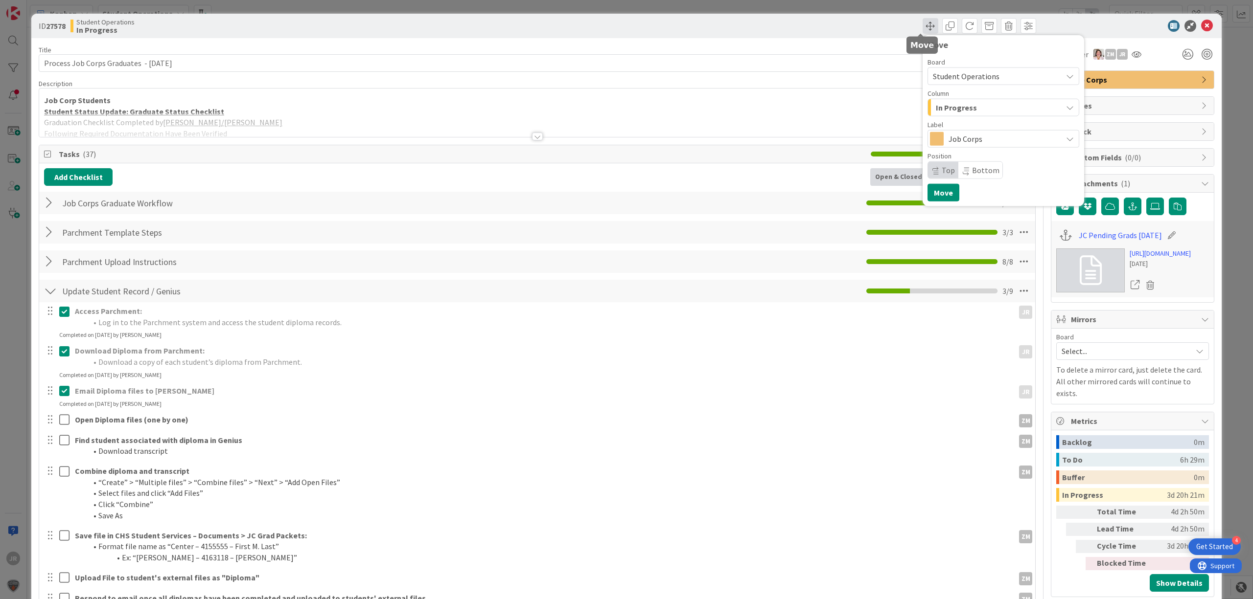
click at [922, 32] on span at bounding box center [930, 26] width 16 height 16
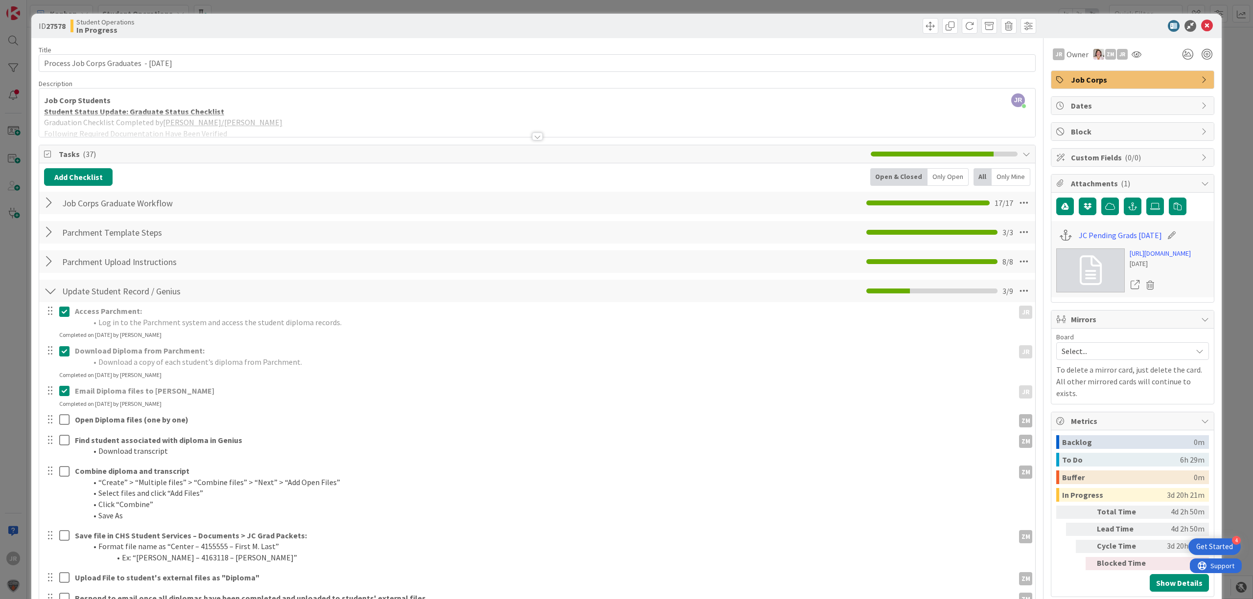
click at [921, 34] on div "ID 27578 Student Operations In Progress Move Move" at bounding box center [626, 26] width 1190 height 24
click at [922, 31] on span at bounding box center [930, 26] width 16 height 16
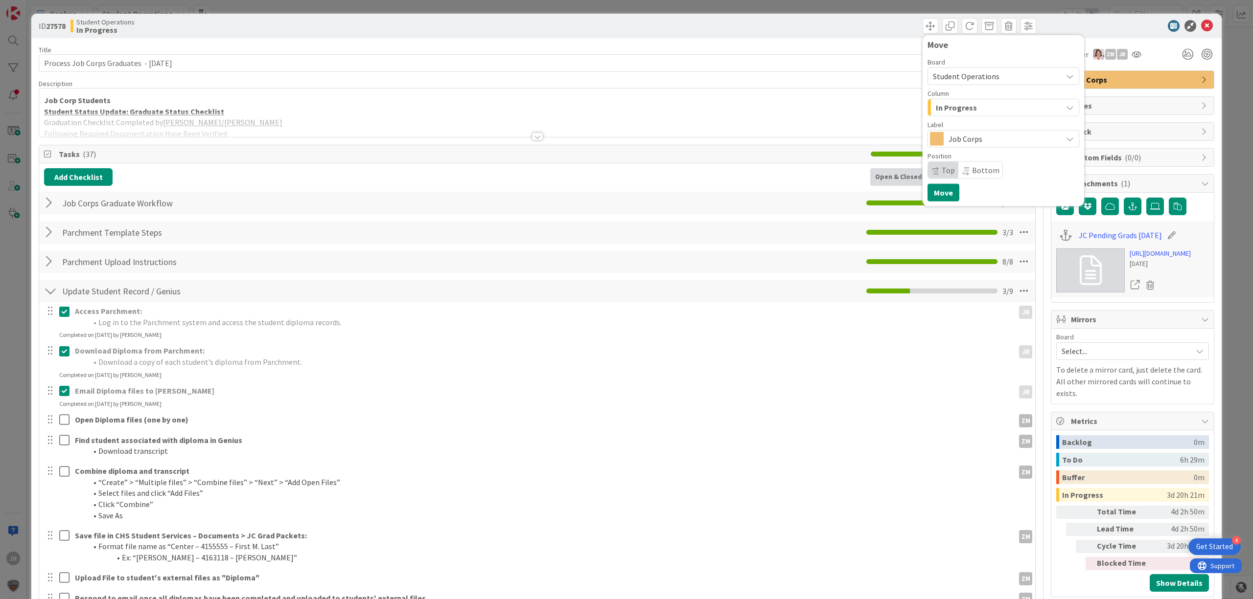
click at [962, 102] on span "In Progress" at bounding box center [955, 107] width 41 height 13
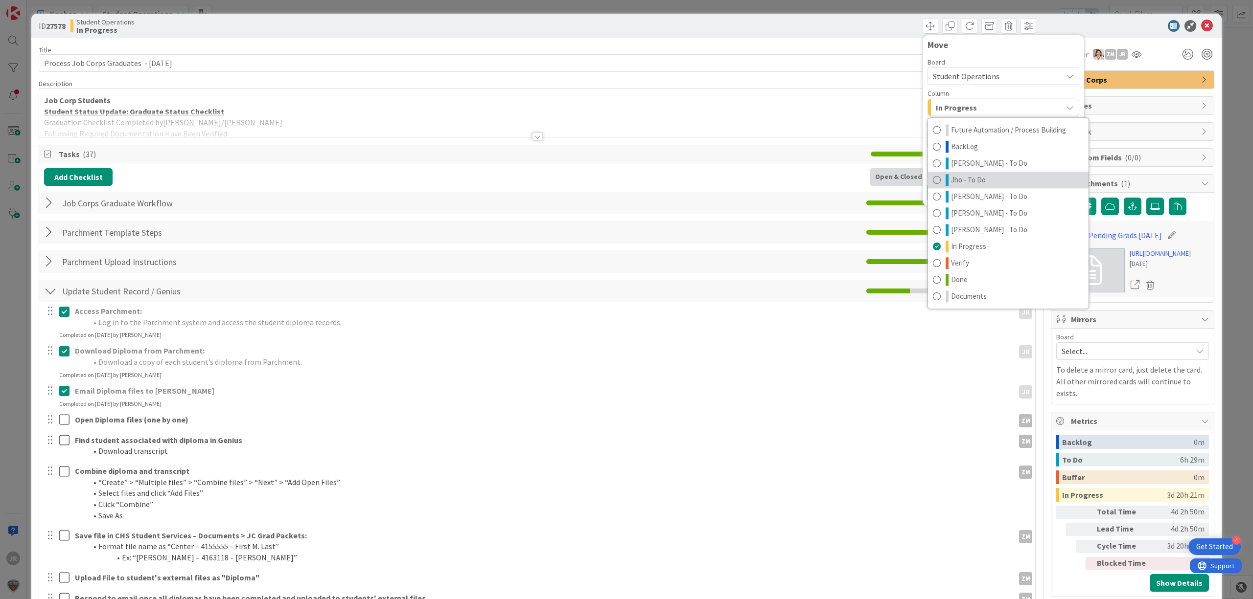
click at [970, 173] on link "Jho - To Do" at bounding box center [1008, 180] width 160 height 17
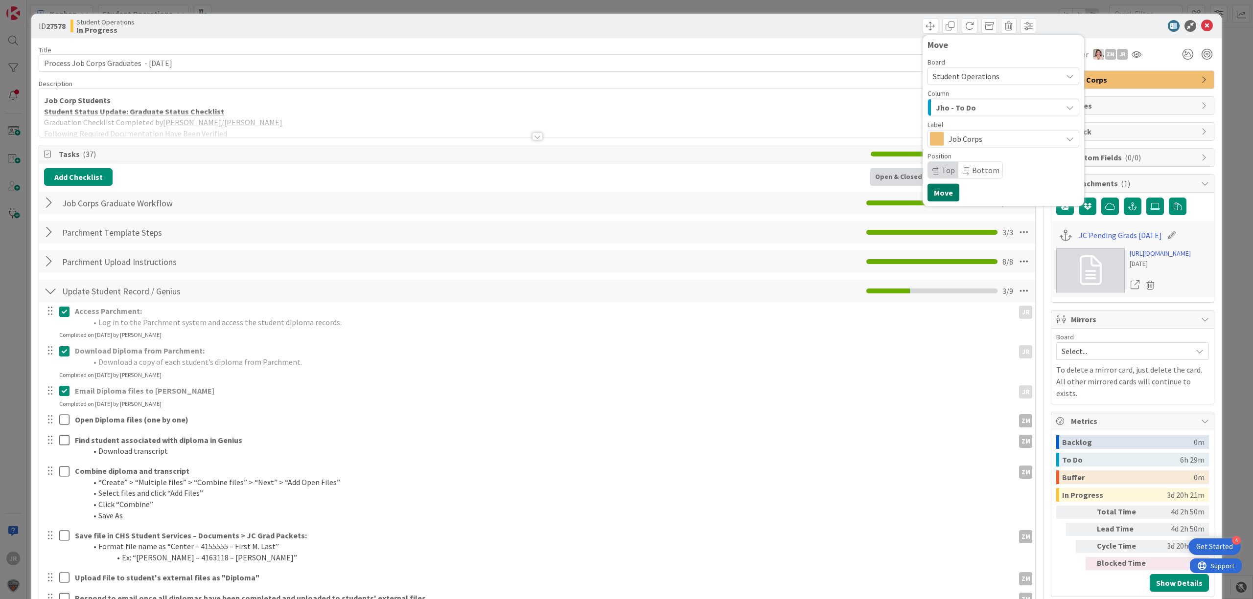
click at [935, 187] on button "Move" at bounding box center [943, 193] width 32 height 18
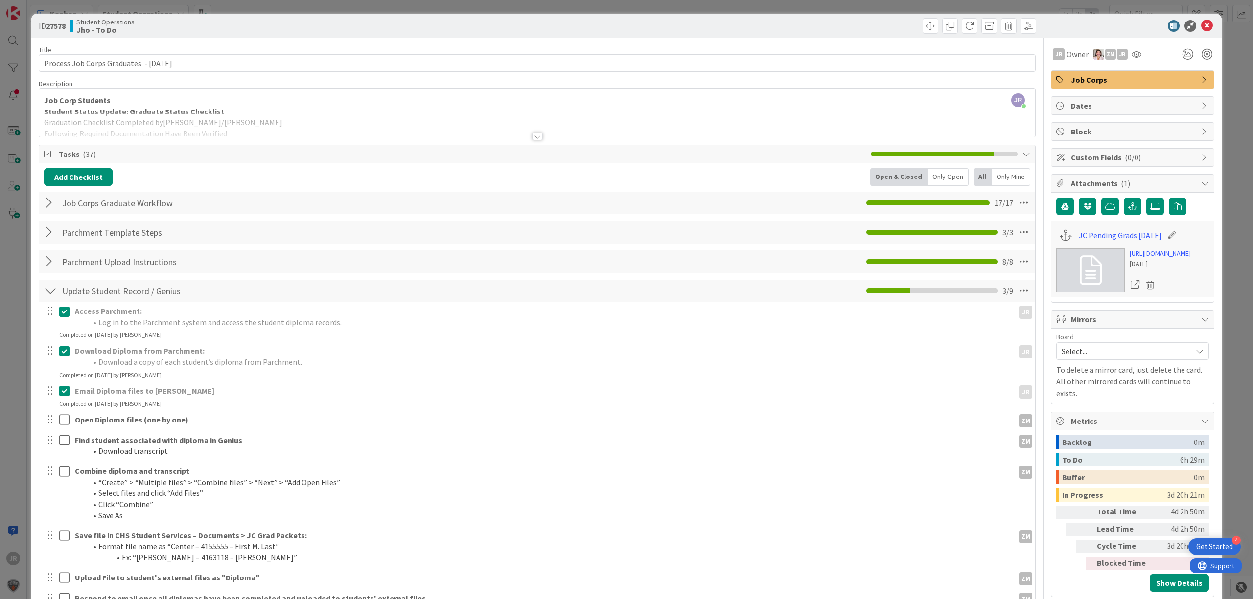
click at [796, 10] on div "ID 27578 Student Operations Jho - To Do Move Move Title 41 / 128 Process Job Co…" at bounding box center [626, 299] width 1253 height 599
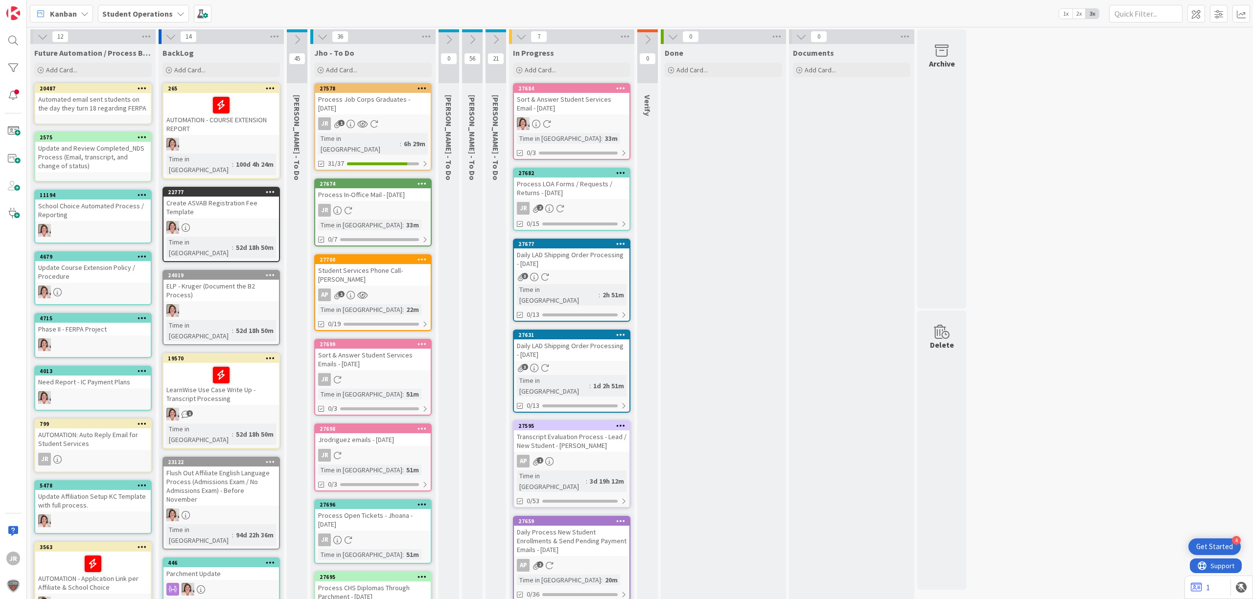
click at [383, 100] on div "Process Job Corps Graduates - [DATE]" at bounding box center [372, 104] width 115 height 22
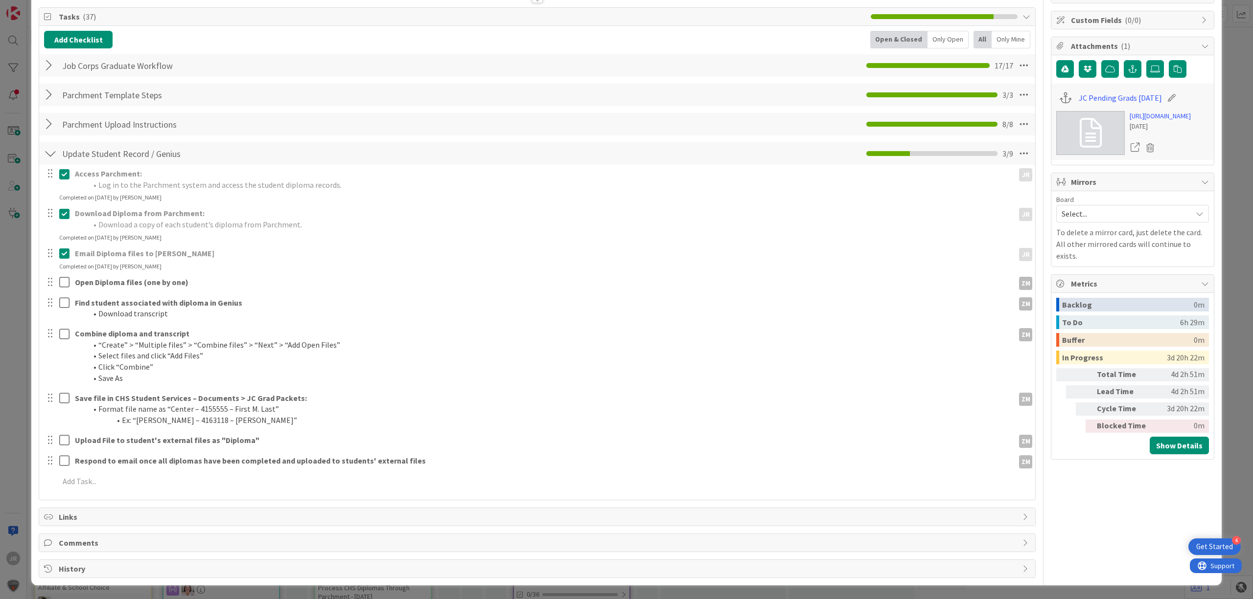
click at [66, 251] on icon at bounding box center [66, 254] width 15 height 12
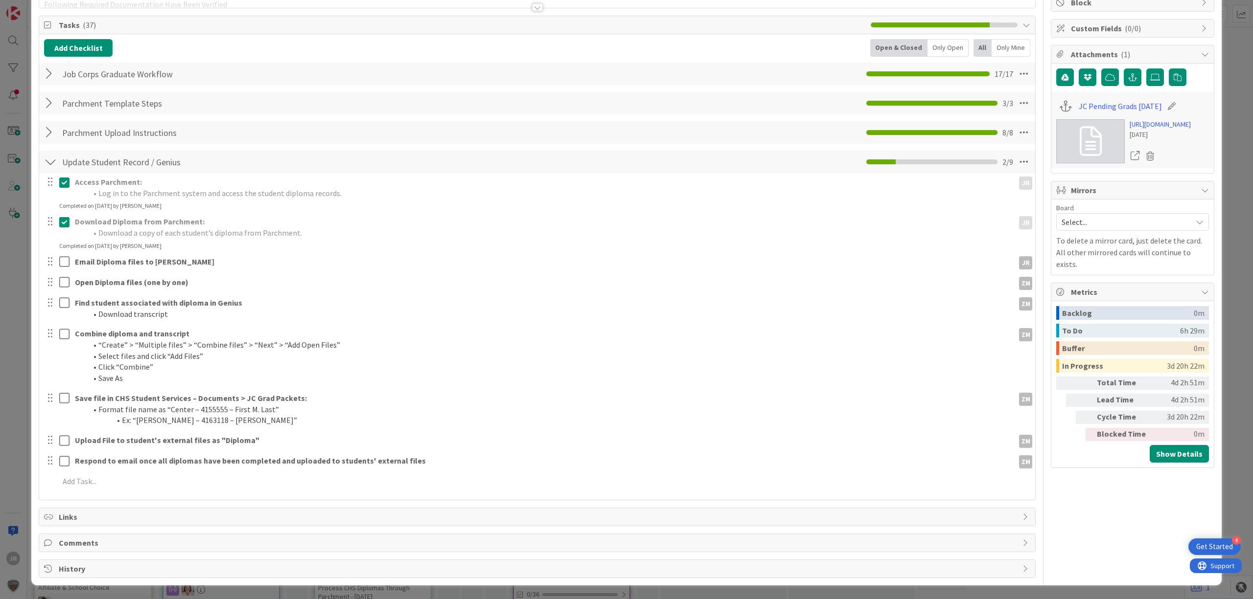
click at [66, 211] on div "Access Parchment: Log in to the Parchment system and access the student diploma…" at bounding box center [537, 333] width 986 height 321
click at [66, 181] on icon at bounding box center [66, 183] width 15 height 12
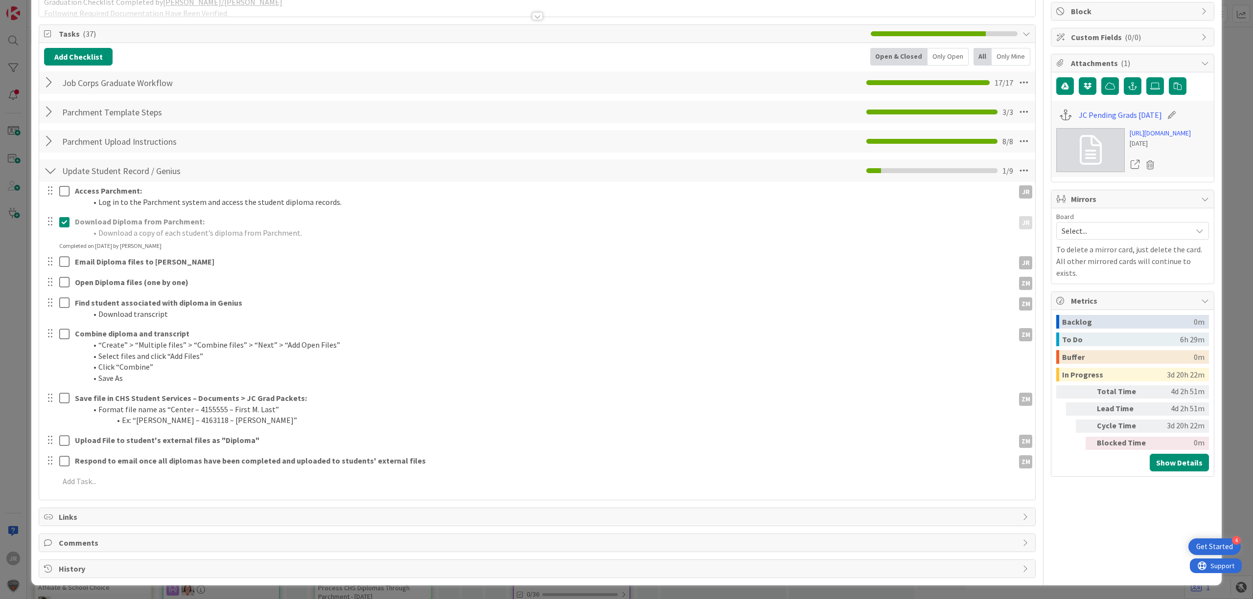
click at [64, 229] on div at bounding box center [57, 227] width 27 height 28
drag, startPoint x: 64, startPoint y: 228, endPoint x: 65, endPoint y: 222, distance: 6.0
click at [64, 226] on button at bounding box center [65, 222] width 12 height 16
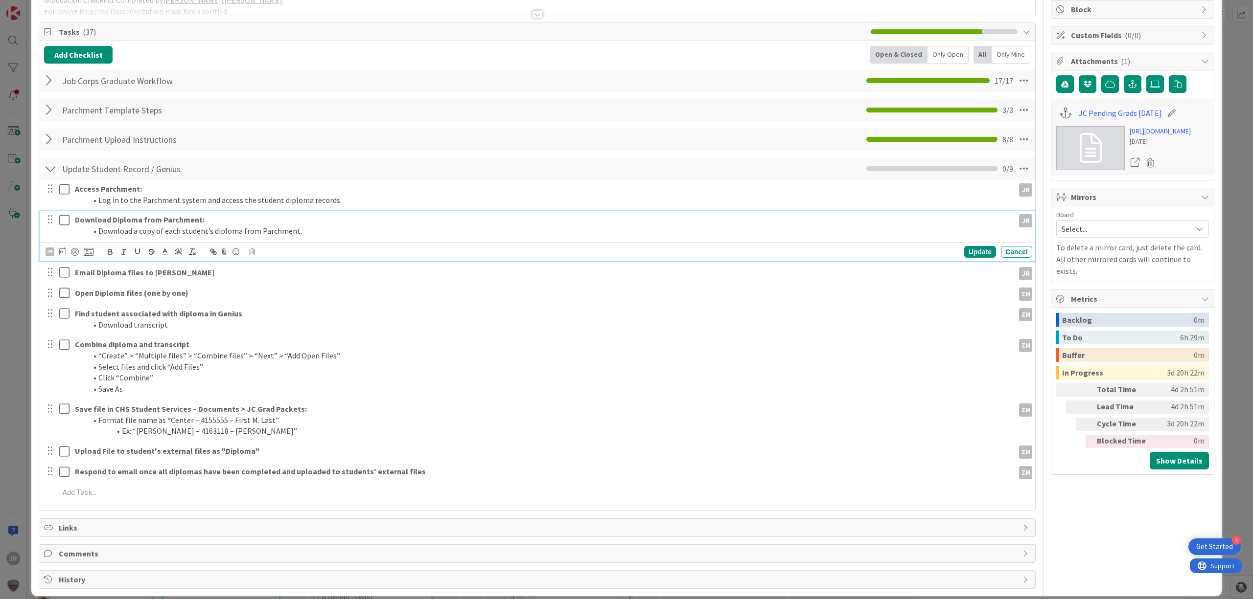
click at [65, 220] on icon at bounding box center [66, 220] width 15 height 12
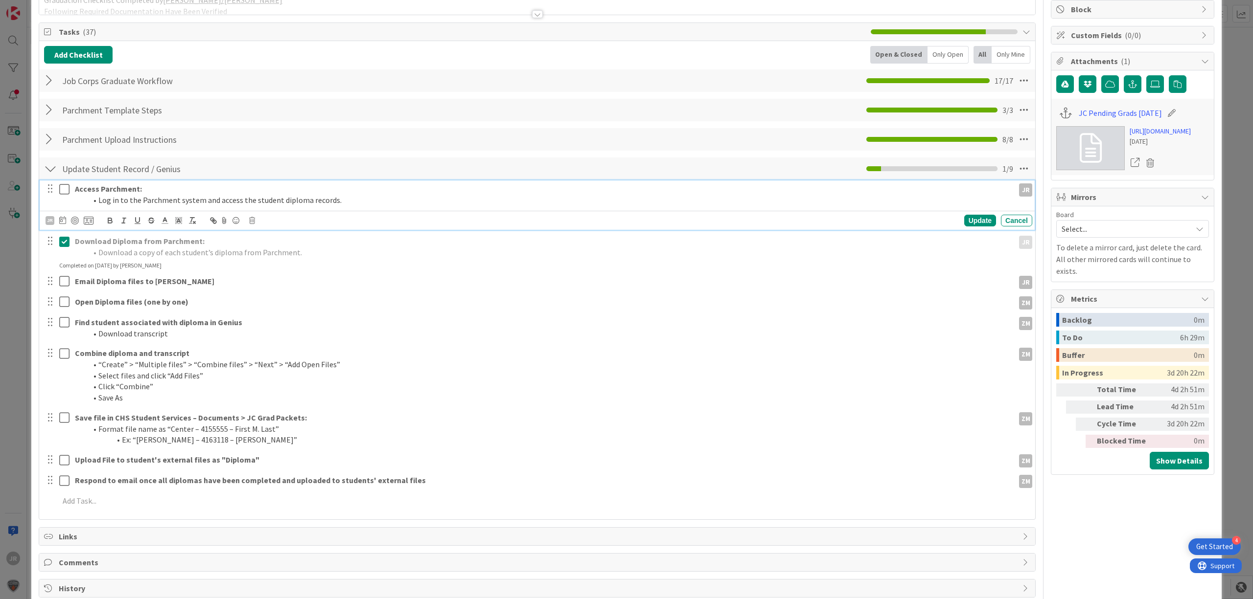
click at [65, 186] on icon at bounding box center [66, 189] width 15 height 12
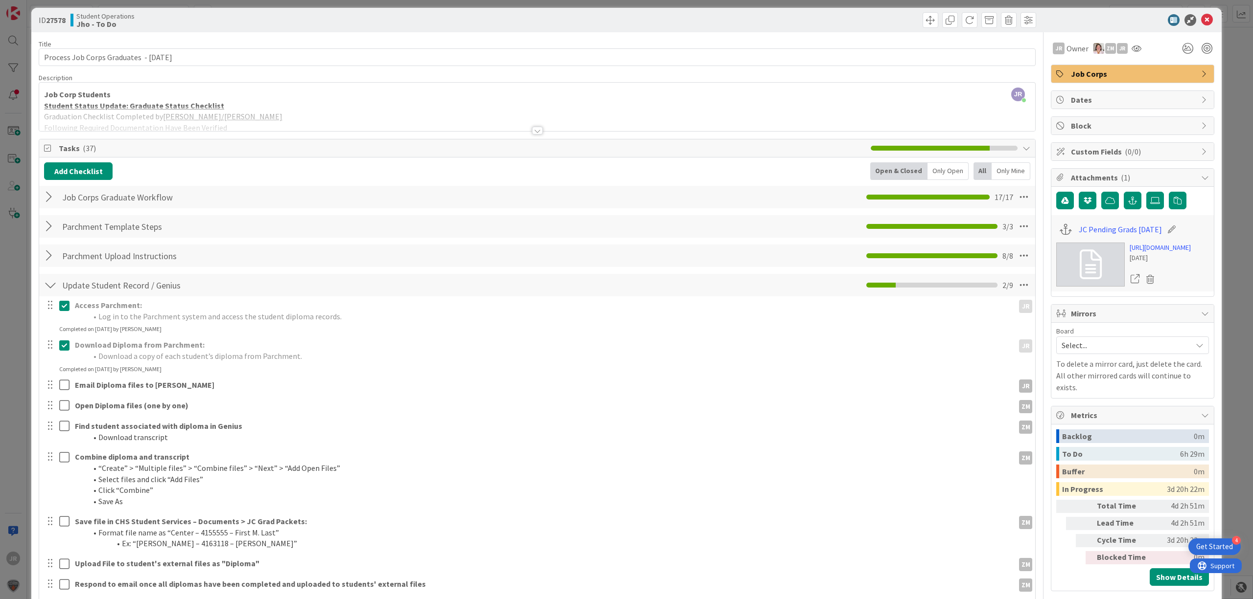
scroll to position [0, 0]
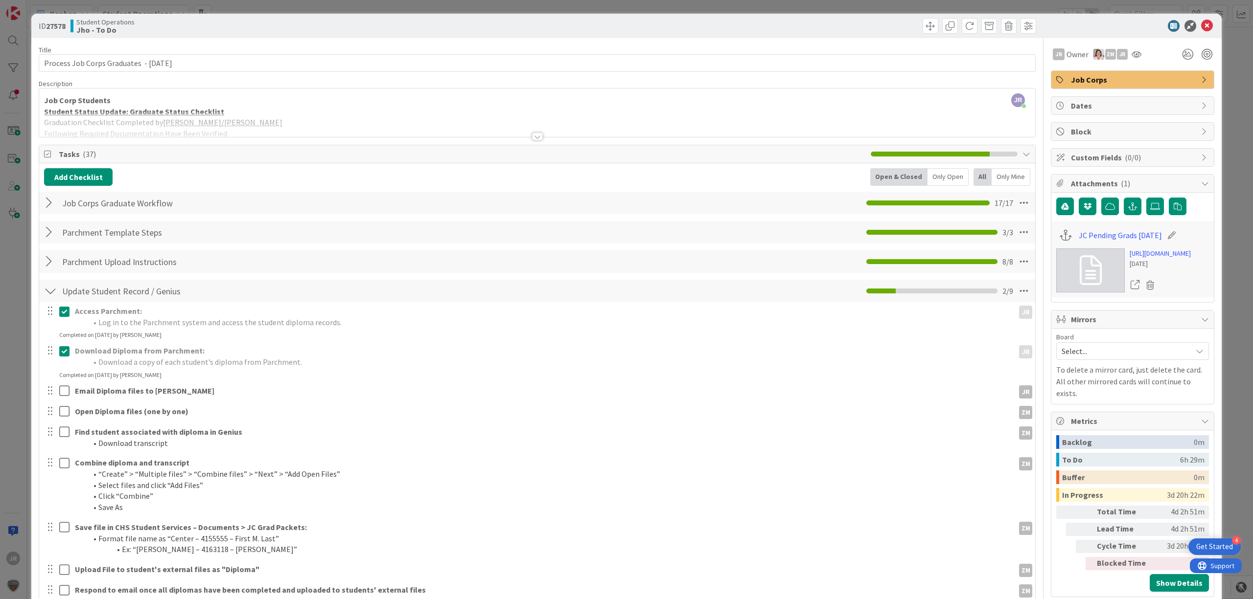
click at [490, 4] on div "ID 27578 Student Operations Jho - To Do Title 41 / 128 Process Job Corps Gradua…" at bounding box center [626, 299] width 1253 height 599
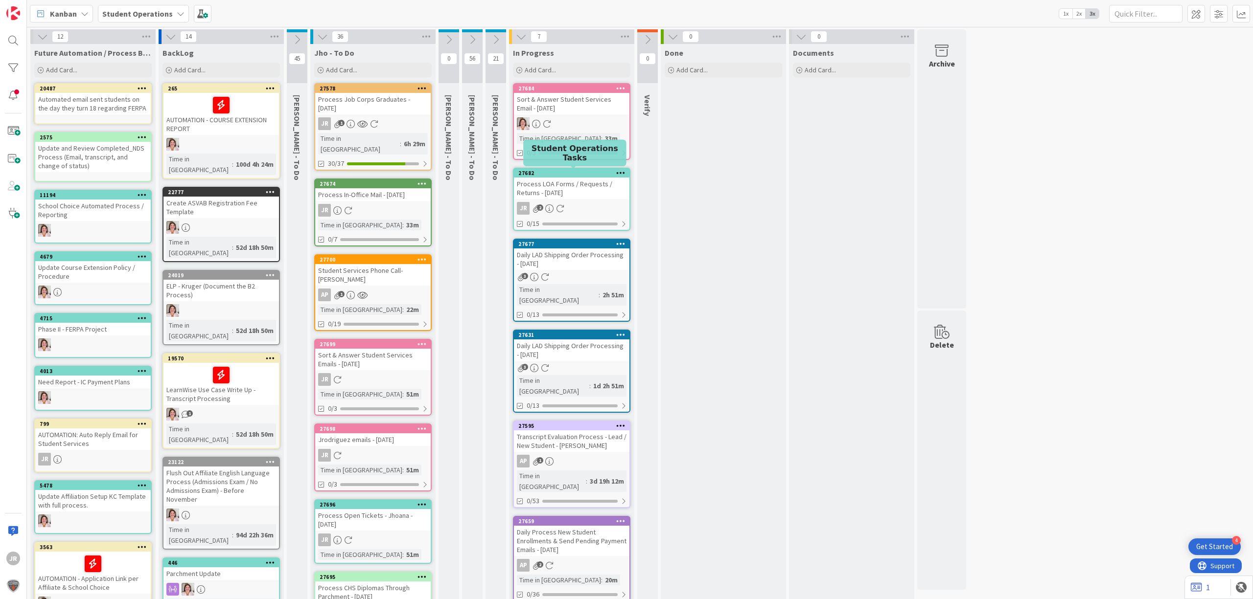
click at [574, 181] on div "Process LOA Forms / Requests / Returns - [DATE]" at bounding box center [571, 189] width 115 height 22
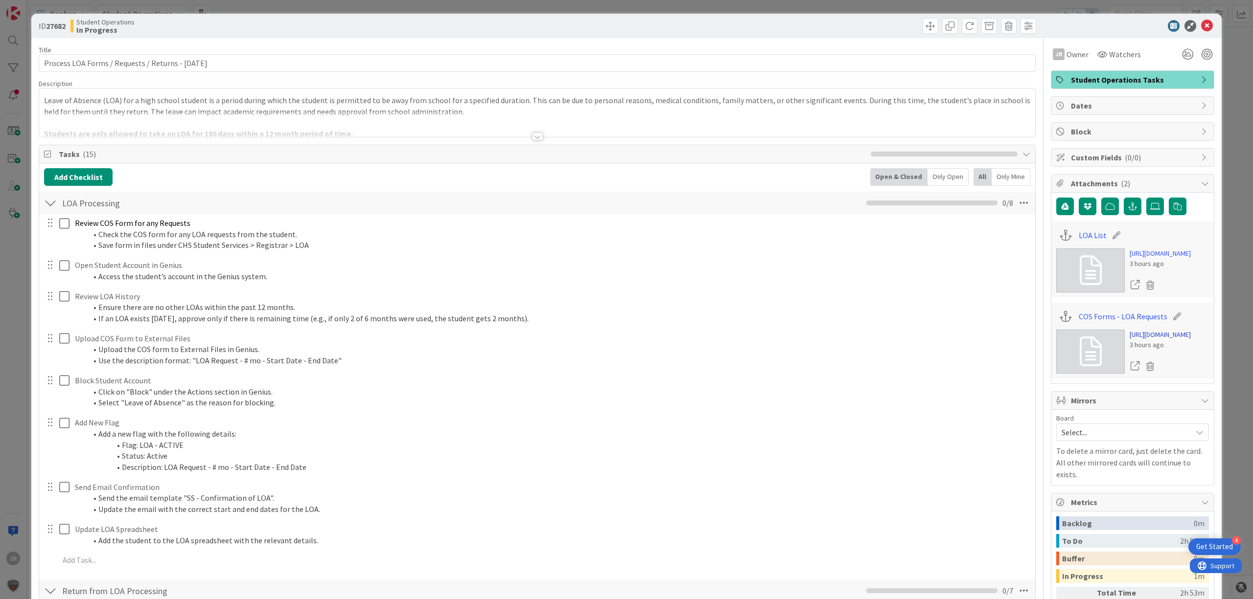
click at [1134, 340] on link "https://forms.office.com/Pages/DesignPageV2.aspx?prevorigin=shell&origin=NeoPor…" at bounding box center [1159, 335] width 61 height 10
click at [1141, 259] on link "https://citizenshighschool.sharepoint.com/:x:/s/CHSStudentServices/EeHBfyOYpSpE…" at bounding box center [1159, 254] width 61 height 10
